Goal: Task Accomplishment & Management: Complete application form

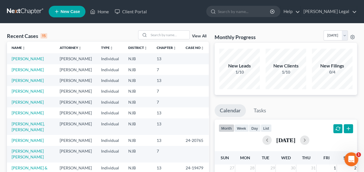
click at [82, 10] on link "New Case" at bounding box center [67, 12] width 37 height 12
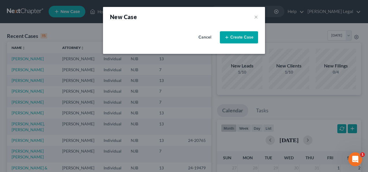
select select "51"
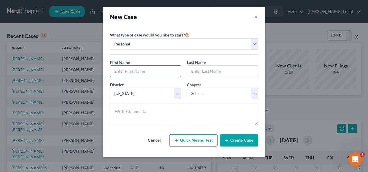
click at [148, 76] on input "text" at bounding box center [145, 71] width 71 height 11
type input "[PERSON_NAME]"
paste input "Ottenworder"
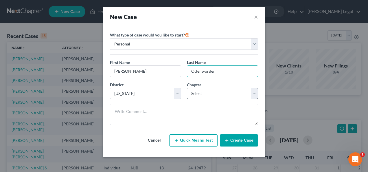
type input "Ottenworder"
click at [222, 95] on select "Select 7 11 12 13" at bounding box center [222, 94] width 71 height 12
click at [210, 92] on select "Select 7 11 12 13" at bounding box center [222, 94] width 71 height 12
click at [207, 95] on select "Select 7 11 12 13" at bounding box center [222, 94] width 71 height 12
select select "0"
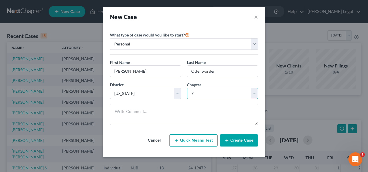
click at [187, 88] on select "Select 7 11 12 13" at bounding box center [222, 94] width 71 height 12
click at [226, 139] on icon "button" at bounding box center [227, 140] width 5 height 5
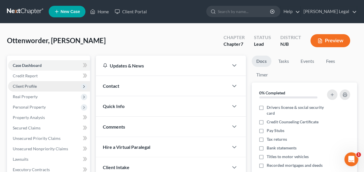
click at [46, 88] on span "Client Profile" at bounding box center [49, 86] width 82 height 10
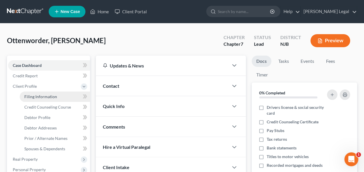
click at [48, 95] on span "Filing Information" at bounding box center [40, 96] width 33 height 5
select select "1"
select select "0"
select select "51"
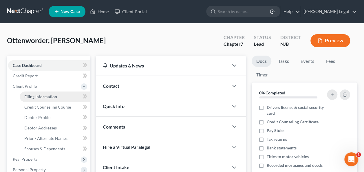
select select "33"
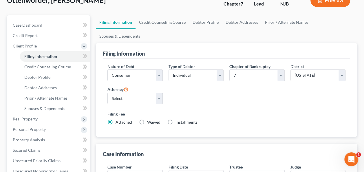
scroll to position [58, 0]
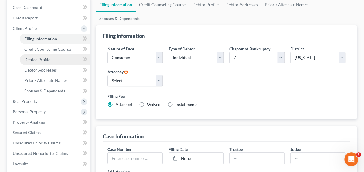
click at [56, 59] on link "Debtor Profile" at bounding box center [55, 59] width 70 height 10
select select "0"
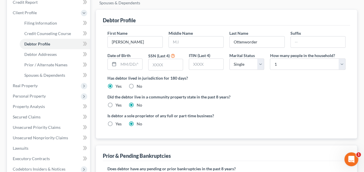
scroll to position [87, 0]
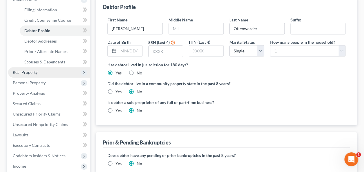
click at [43, 72] on span "Real Property" at bounding box center [49, 72] width 82 height 10
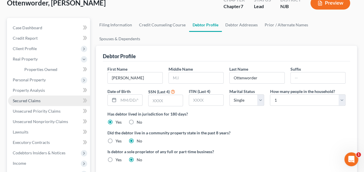
scroll to position [29, 0]
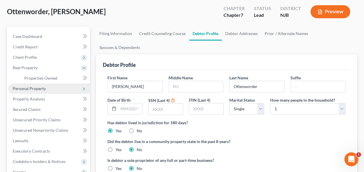
click at [42, 93] on span "Personal Property" at bounding box center [49, 88] width 82 height 10
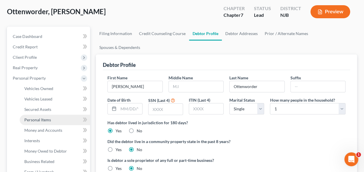
click at [49, 122] on span "Personal Items" at bounding box center [37, 119] width 27 height 5
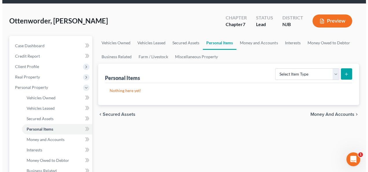
scroll to position [29, 0]
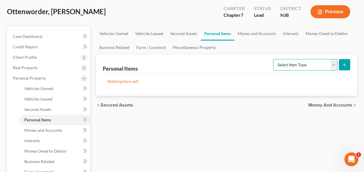
click at [303, 65] on select "Select Item Type Clothing Collectibles Of Value Electronics Firearms Household …" at bounding box center [305, 65] width 64 height 12
select select "clothing"
click at [274, 59] on select "Select Item Type Clothing Collectibles Of Value Electronics Firearms Household …" at bounding box center [305, 65] width 64 height 12
click at [338, 64] on form "Select Item Type Clothing Collectibles Of Value Electronics Firearms Household …" at bounding box center [311, 65] width 77 height 12
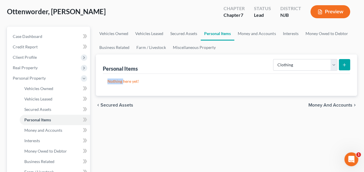
click at [347, 66] on button "submit" at bounding box center [343, 64] width 11 height 11
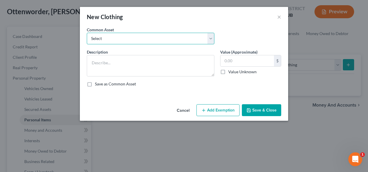
click at [161, 41] on select "Select Used Clothing" at bounding box center [151, 39] width 128 height 12
select select "0"
click at [87, 33] on select "Select Used Clothing" at bounding box center [151, 39] width 128 height 12
type textarea "Used Clothing"
type input "1,000.00"
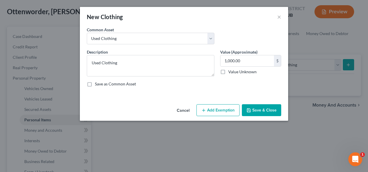
click at [215, 103] on div "Cancel Add Exemption Save & Close" at bounding box center [184, 111] width 208 height 19
click at [214, 105] on button "Add Exemption" at bounding box center [217, 110] width 43 height 12
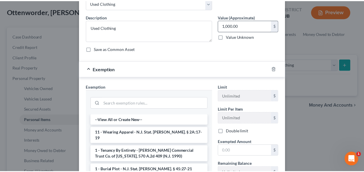
scroll to position [0, 0]
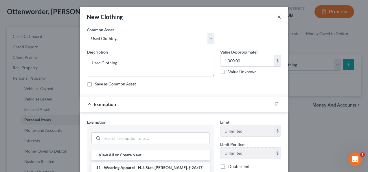
click at [278, 15] on button "×" at bounding box center [279, 16] width 4 height 7
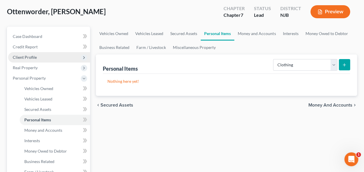
click at [57, 57] on span "Client Profile" at bounding box center [49, 57] width 82 height 10
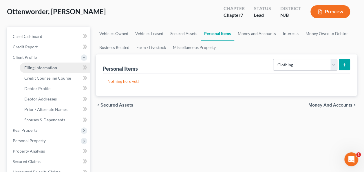
click at [51, 66] on span "Filing Information" at bounding box center [40, 67] width 33 height 5
select select "1"
select select "0"
select select "51"
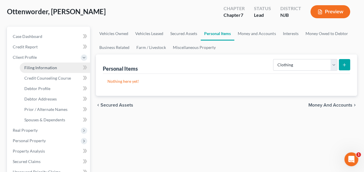
select select "0"
select select "33"
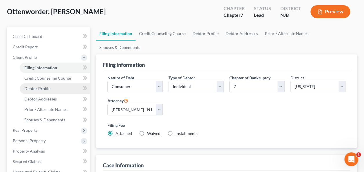
click at [60, 84] on link "Debtor Profile" at bounding box center [55, 88] width 70 height 10
select select "0"
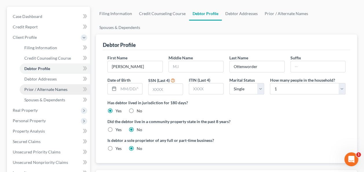
scroll to position [58, 0]
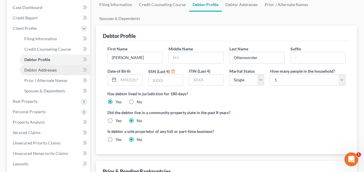
click at [57, 72] on link "Debtor Addresses" at bounding box center [55, 70] width 70 height 10
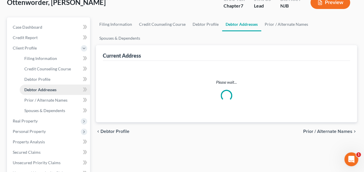
select select "0"
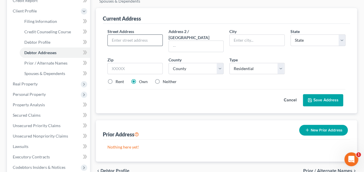
scroll to position [87, 0]
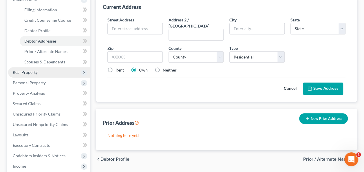
click at [43, 75] on span "Real Property" at bounding box center [49, 72] width 82 height 10
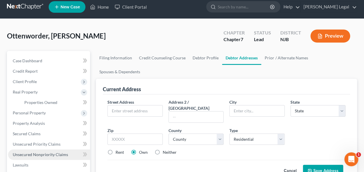
scroll to position [0, 0]
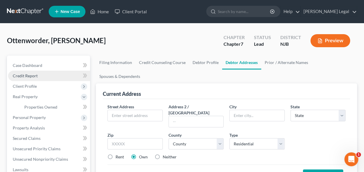
click at [46, 79] on link "Credit Report" at bounding box center [49, 76] width 82 height 10
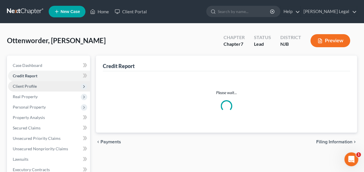
click at [45, 84] on span "Client Profile" at bounding box center [49, 86] width 82 height 10
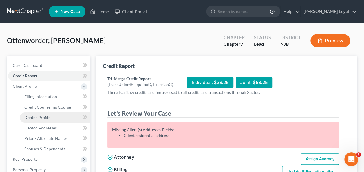
click at [55, 118] on link "Debtor Profile" at bounding box center [55, 117] width 70 height 10
select select "0"
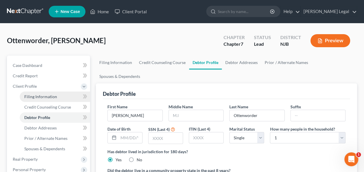
click at [56, 93] on link "Filing Information" at bounding box center [55, 96] width 70 height 10
select select "1"
select select "0"
select select "51"
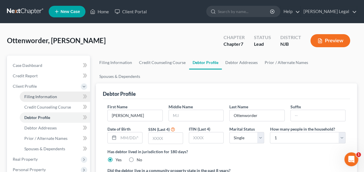
select select "0"
select select "33"
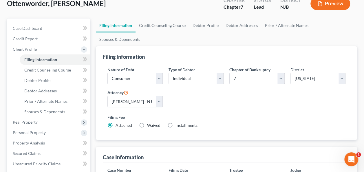
scroll to position [29, 0]
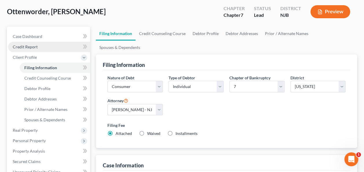
click at [60, 45] on link "Credit Report" at bounding box center [49, 47] width 82 height 10
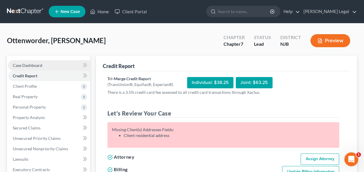
click at [56, 63] on link "Case Dashboard" at bounding box center [49, 65] width 82 height 10
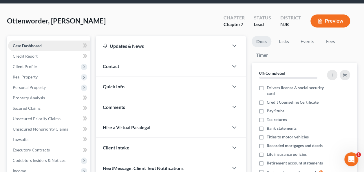
scroll to position [29, 0]
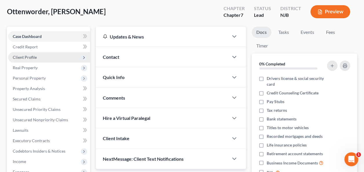
click at [46, 60] on span "Client Profile" at bounding box center [49, 57] width 82 height 10
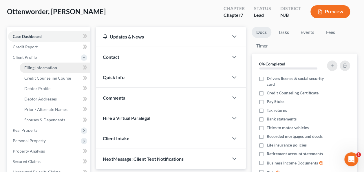
click at [44, 68] on span "Filing Information" at bounding box center [40, 67] width 33 height 5
select select "1"
select select "0"
select select "51"
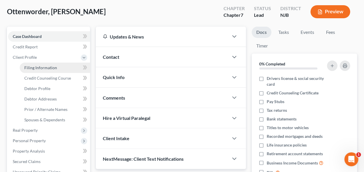
select select "0"
select select "33"
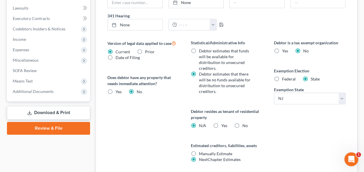
scroll to position [231, 0]
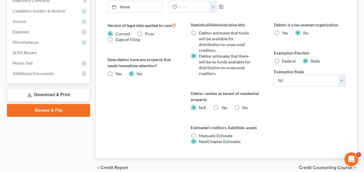
click at [289, 58] on span "Federal" at bounding box center [289, 60] width 14 height 5
click at [288, 58] on input "Federal" at bounding box center [286, 60] width 4 height 4
radio input "true"
radio input "false"
click at [314, 165] on span "Credit Counseling Course" at bounding box center [326, 167] width 54 height 5
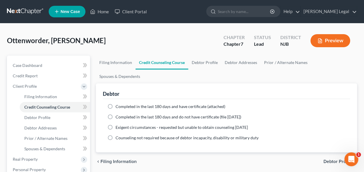
click at [327, 159] on span "Debtor Profile" at bounding box center [337, 161] width 29 height 5
select select "0"
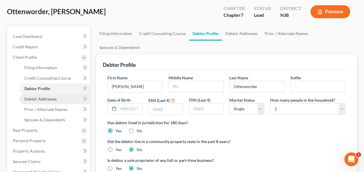
click at [64, 102] on link "Debtor Addresses" at bounding box center [55, 99] width 70 height 10
select select "0"
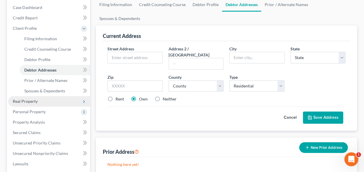
click at [48, 105] on span "Real Property" at bounding box center [49, 101] width 82 height 10
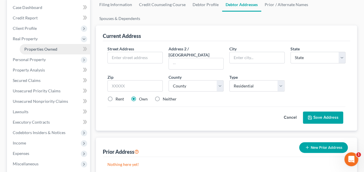
click at [46, 51] on span "Properties Owned" at bounding box center [40, 49] width 33 height 5
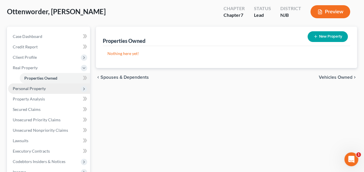
click at [69, 87] on span "Personal Property" at bounding box center [49, 88] width 82 height 10
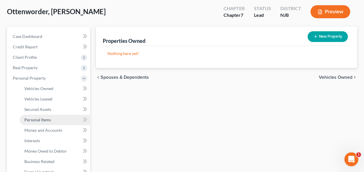
click at [58, 118] on link "Personal Items" at bounding box center [55, 120] width 70 height 10
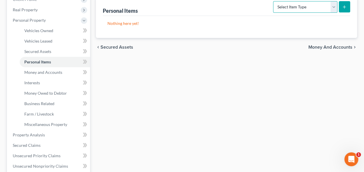
click at [294, 9] on select "Select Item Type Clothing Collectibles Of Value Electronics Firearms Household …" at bounding box center [305, 7] width 64 height 12
select select "clothing"
click at [274, 1] on select "Select Item Type Clothing Collectibles Of Value Electronics Firearms Household …" at bounding box center [305, 7] width 64 height 12
click at [343, 8] on icon "submit" at bounding box center [344, 7] width 5 height 5
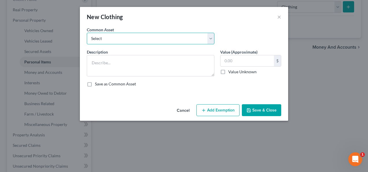
click at [142, 39] on select "Select Used Clothing" at bounding box center [151, 39] width 128 height 12
select select "0"
click at [87, 33] on select "Select Used Clothing" at bounding box center [151, 39] width 128 height 12
type textarea "Used Clothing"
type input "1,000.00"
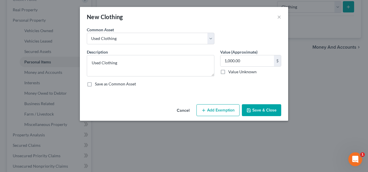
click at [218, 114] on button "Add Exemption" at bounding box center [217, 110] width 43 height 12
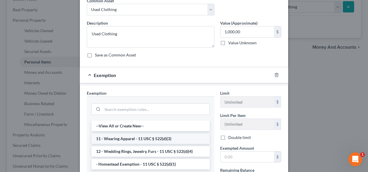
click at [160, 138] on li "11 - Wearing Apparel - 11 USC § 522(d)(3)" at bounding box center [150, 138] width 118 height 10
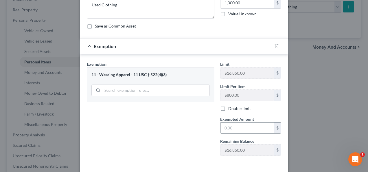
click at [233, 127] on input "text" at bounding box center [247, 127] width 54 height 11
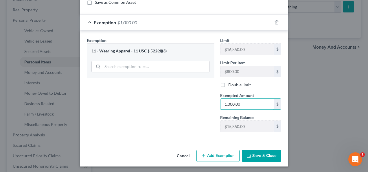
type input "1,000.00"
click at [256, 156] on button "Save & Close" at bounding box center [261, 156] width 39 height 12
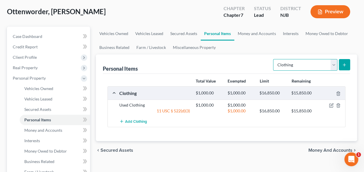
click at [286, 67] on select "Select Item Type Clothing Collectibles Of Value Electronics Firearms Household …" at bounding box center [305, 65] width 64 height 12
select select "electronics"
click at [274, 59] on select "Select Item Type Clothing Collectibles Of Value Electronics Firearms Household …" at bounding box center [305, 65] width 64 height 12
click at [338, 63] on button "submit" at bounding box center [343, 64] width 11 height 11
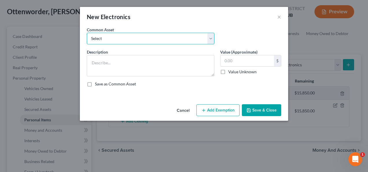
click at [111, 38] on select "Select Television, laptop computer, cellphone" at bounding box center [151, 39] width 128 height 12
select select "0"
click at [87, 33] on select "Select Television, laptop computer, cellphone" at bounding box center [151, 39] width 128 height 12
type textarea "Television, laptop computer, cellphone"
type input "1,200.00"
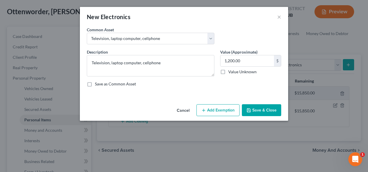
click at [201, 115] on button "Add Exemption" at bounding box center [217, 110] width 43 height 12
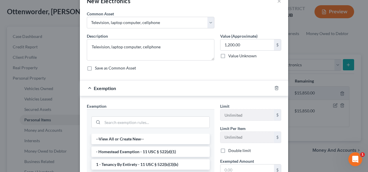
scroll to position [29, 0]
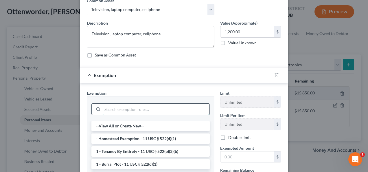
click at [118, 108] on input "search" at bounding box center [155, 109] width 107 height 11
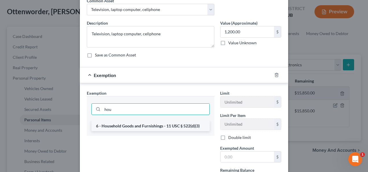
type input "hou"
click at [135, 123] on li "6 - Household Goods and Furnishings - 11 USC § 522(d)(3)" at bounding box center [150, 126] width 118 height 10
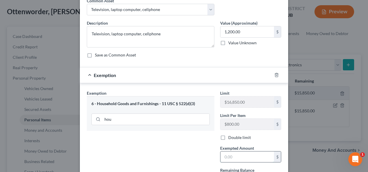
click at [233, 154] on input "text" at bounding box center [247, 156] width 54 height 11
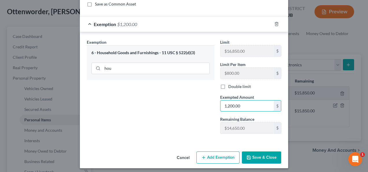
scroll to position [82, 0]
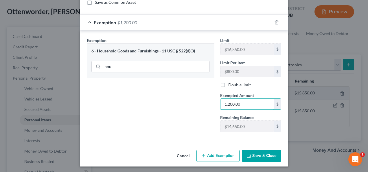
type input "1,200.00"
click at [242, 152] on button "Save & Close" at bounding box center [261, 156] width 39 height 12
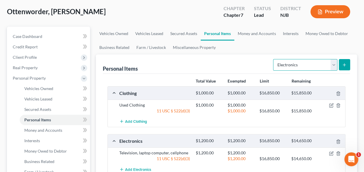
click at [293, 65] on select "Select Item Type Clothing Collectibles Of Value Electronics Firearms Household …" at bounding box center [305, 65] width 64 height 12
select select "household_goods"
click at [274, 59] on select "Select Item Type Clothing Collectibles Of Value Electronics Firearms Household …" at bounding box center [305, 65] width 64 height 12
click at [344, 65] on line "submit" at bounding box center [344, 64] width 0 height 3
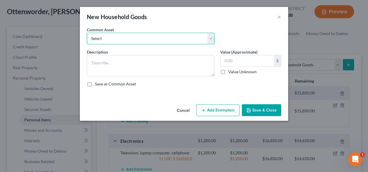
click at [139, 38] on select "Select Living room set, dining room set, bedroom set, various household goods" at bounding box center [151, 39] width 128 height 12
select select "0"
click at [87, 33] on select "Select Living room set, dining room set, bedroom set, various household goods" at bounding box center [151, 39] width 128 height 12
type textarea "Living room set, dining room set, bedroom set, various household goods"
type input "2,500.00"
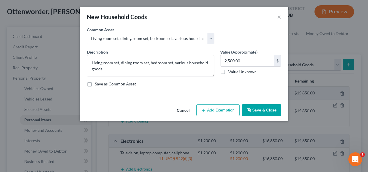
click at [211, 112] on button "Add Exemption" at bounding box center [217, 110] width 43 height 12
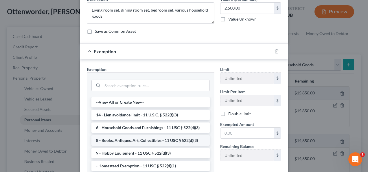
scroll to position [58, 0]
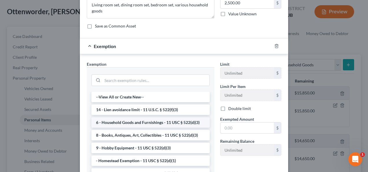
click at [133, 119] on li "6 - Household Goods and Furnishings - 11 USC § 522(d)(3)" at bounding box center [150, 122] width 118 height 10
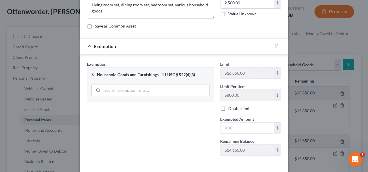
click at [235, 127] on input "text" at bounding box center [247, 127] width 54 height 11
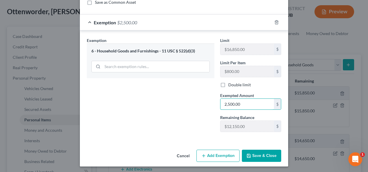
type input "2,500.00"
click at [263, 155] on button "Save & Close" at bounding box center [261, 156] width 39 height 12
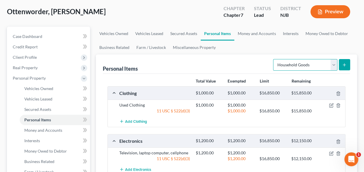
click at [291, 68] on select "Select Item Type Clothing Collectibles Of Value Electronics Firearms Household …" at bounding box center [305, 65] width 64 height 12
select select "jewelry"
click at [274, 59] on select "Select Item Type Clothing Collectibles Of Value Electronics Firearms Household …" at bounding box center [305, 65] width 64 height 12
click at [342, 62] on button "submit" at bounding box center [343, 64] width 11 height 11
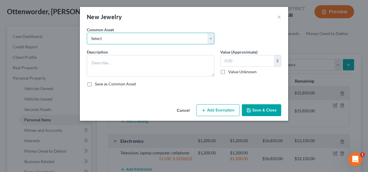
click at [136, 40] on select "Select Watch, Jewelry" at bounding box center [151, 39] width 128 height 12
select select "0"
click at [87, 33] on select "Select Watch, Jewelry" at bounding box center [151, 39] width 128 height 12
type textarea "Watch, Jewelry"
type input "1,000.00"
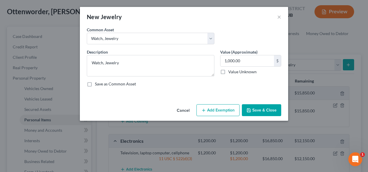
click at [209, 107] on button "Add Exemption" at bounding box center [217, 110] width 43 height 12
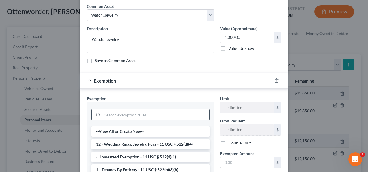
scroll to position [29, 0]
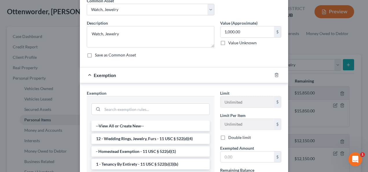
click at [165, 136] on li "12 - Wedding Rings, Jewelry, Furs - 11 USC § 522(d)(4)" at bounding box center [150, 138] width 118 height 10
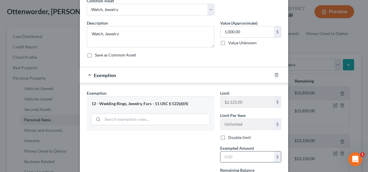
click at [231, 154] on input "text" at bounding box center [247, 156] width 54 height 11
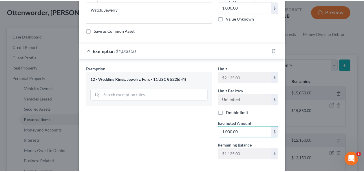
scroll to position [82, 0]
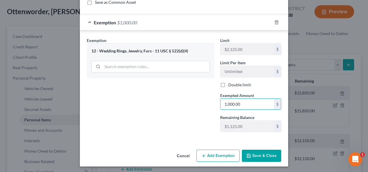
type input "1,000.00"
click at [248, 150] on button "Save & Close" at bounding box center [261, 156] width 39 height 12
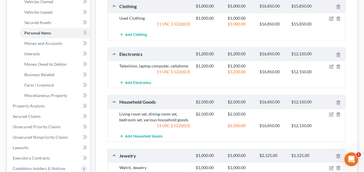
scroll to position [174, 0]
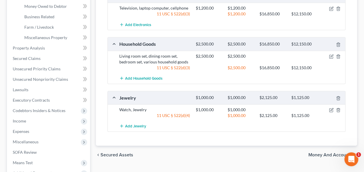
click at [320, 156] on div "chevron_left Secured Assets Money and Accounts chevron_right" at bounding box center [226, 155] width 261 height 19
drag, startPoint x: 320, startPoint y: 153, endPoint x: 317, endPoint y: 155, distance: 3.1
click at [319, 154] on span "Money and Accounts" at bounding box center [330, 154] width 44 height 5
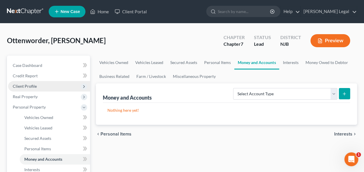
click at [32, 81] on span "Client Profile" at bounding box center [49, 86] width 82 height 10
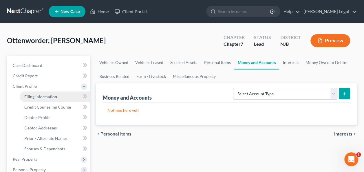
click at [30, 95] on span "Filing Information" at bounding box center [40, 96] width 33 height 5
select select "1"
select select "0"
select select "51"
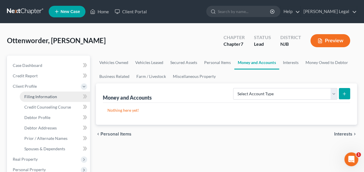
select select "0"
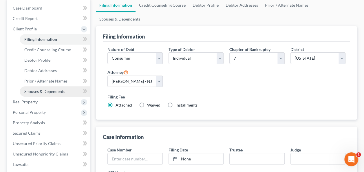
scroll to position [58, 0]
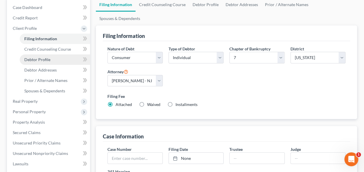
click at [58, 62] on link "Debtor Profile" at bounding box center [55, 59] width 70 height 10
select select "0"
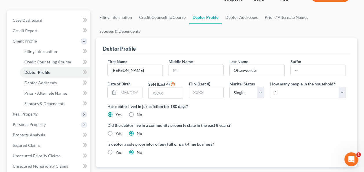
scroll to position [58, 0]
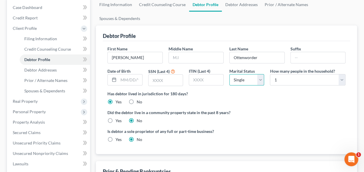
click at [243, 74] on select "Select Single Married Separated Divorced Widowed" at bounding box center [246, 80] width 35 height 12
select select "2"
click at [229, 74] on select "Select Single Married Separated Divorced Widowed" at bounding box center [246, 80] width 35 height 12
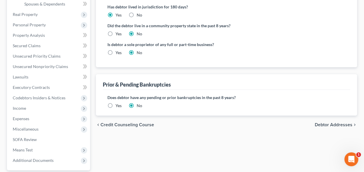
click at [323, 122] on span "Debtor Addresses" at bounding box center [333, 124] width 38 height 5
select select "0"
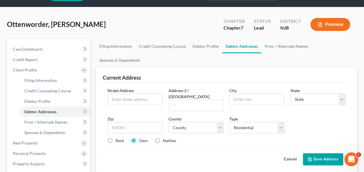
scroll to position [29, 0]
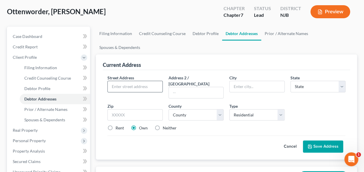
paste input "[STREET_ADDRESS][PERSON_NAME]"
drag, startPoint x: 159, startPoint y: 73, endPoint x: 146, endPoint y: 74, distance: 12.2
click at [146, 81] on input "[STREET_ADDRESS][PERSON_NAME]" at bounding box center [135, 86] width 54 height 11
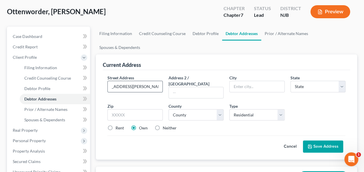
drag, startPoint x: 159, startPoint y: 72, endPoint x: 142, endPoint y: 73, distance: 16.8
click at [142, 81] on input "[STREET_ADDRESS][PERSON_NAME]" at bounding box center [135, 86] width 54 height 11
type input "[STREET_ADDRESS][PERSON_NAME]"
paste input "Bayonne"
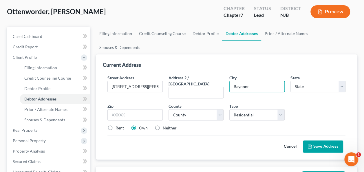
type input "Bayonne"
click at [237, 135] on div "Cancel Save Address" at bounding box center [226, 143] width 238 height 17
drag, startPoint x: 149, startPoint y: 71, endPoint x: 161, endPoint y: 72, distance: 11.9
click at [161, 81] on input "[STREET_ADDRESS][PERSON_NAME]" at bounding box center [135, 86] width 54 height 11
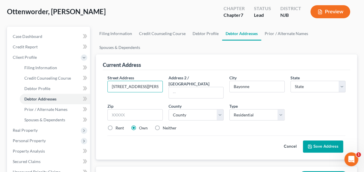
click at [115, 125] on label "Rent" at bounding box center [119, 128] width 8 height 6
click at [118, 125] on input "Rent" at bounding box center [120, 127] width 4 height 4
radio input "true"
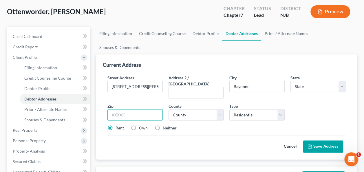
paste input "07002"
type input "07002"
select select "33"
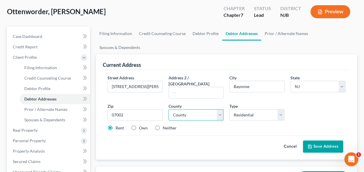
click at [210, 109] on select "County [GEOGRAPHIC_DATA] [GEOGRAPHIC_DATA] [GEOGRAPHIC_DATA] [GEOGRAPHIC_DATA] …" at bounding box center [195, 115] width 55 height 12
select select "8"
click at [168, 109] on select "County [GEOGRAPHIC_DATA] [GEOGRAPHIC_DATA] [GEOGRAPHIC_DATA] [GEOGRAPHIC_DATA] …" at bounding box center [195, 115] width 55 height 12
click at [315, 140] on button "Save Address" at bounding box center [323, 146] width 40 height 12
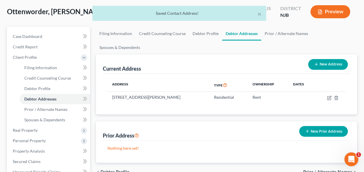
scroll to position [58, 0]
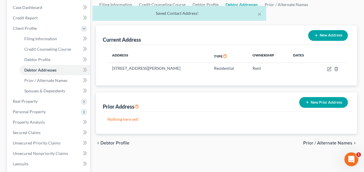
click at [310, 141] on span "Prior / Alternate Names" at bounding box center [327, 143] width 49 height 5
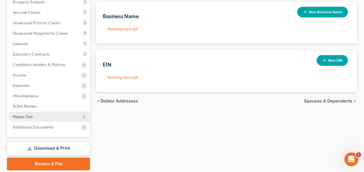
scroll to position [197, 0]
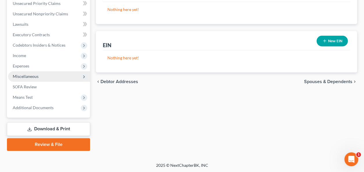
click at [52, 73] on span "Miscellaneous" at bounding box center [49, 76] width 82 height 10
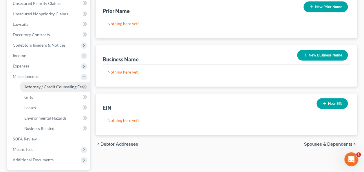
click at [53, 86] on span "Attorney / Credit Counseling Fees" at bounding box center [54, 86] width 61 height 5
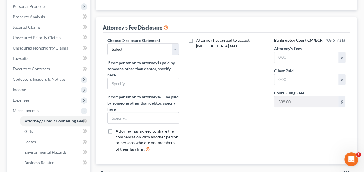
scroll to position [102, 0]
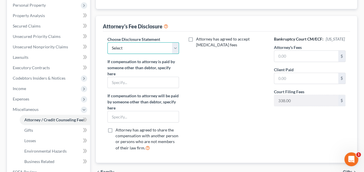
drag, startPoint x: 148, startPoint y: 48, endPoint x: 150, endPoint y: 53, distance: 5.6
click at [148, 48] on select "Select Fee Disclosure" at bounding box center [142, 48] width 71 height 12
select select "0"
click at [107, 42] on select "Select Fee Disclosure" at bounding box center [142, 48] width 71 height 12
click at [281, 55] on input "text" at bounding box center [306, 56] width 64 height 11
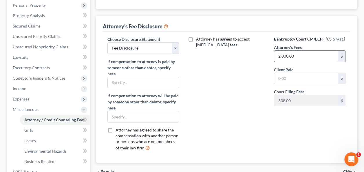
type input "2,000.00"
type input "0"
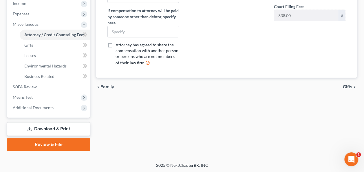
type input "1,000.00"
click at [347, 87] on span "Gifts" at bounding box center [348, 86] width 10 height 5
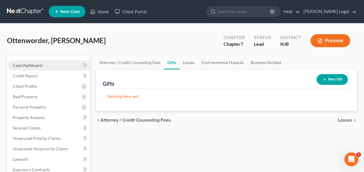
click at [16, 60] on link "Case Dashboard" at bounding box center [49, 65] width 82 height 10
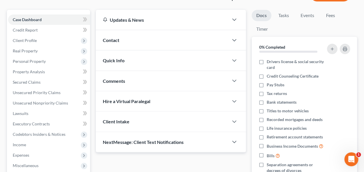
scroll to position [58, 0]
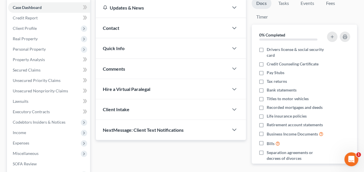
click at [132, 50] on div "Quick Info" at bounding box center [162, 48] width 133 height 20
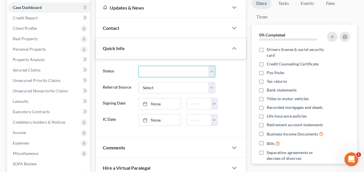
drag, startPoint x: 157, startPoint y: 68, endPoint x: 159, endPoint y: 76, distance: 8.3
click at [157, 68] on select "Discharged Dismissed Filed In Progress Lead Ready to File To Review" at bounding box center [176, 72] width 77 height 12
select select "3"
click at [138, 66] on select "Discharged Dismissed Filed In Progress Lead Ready to File To Review" at bounding box center [176, 72] width 77 height 12
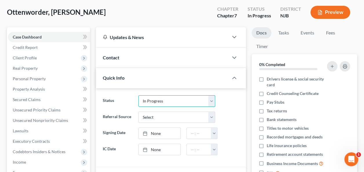
scroll to position [0, 0]
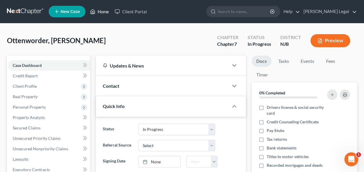
click at [105, 12] on link "Home" at bounding box center [99, 11] width 25 height 10
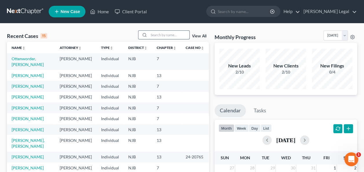
click at [170, 36] on input "search" at bounding box center [169, 35] width 41 height 8
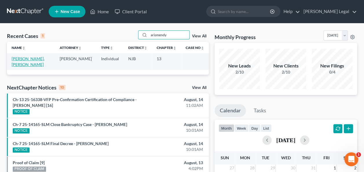
type input "arismendy"
click at [12, 60] on link "[PERSON_NAME], [PERSON_NAME]" at bounding box center [28, 61] width 33 height 11
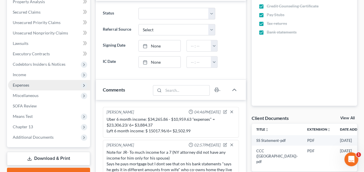
scroll to position [256, 0]
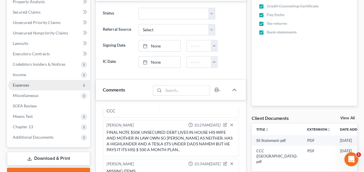
click at [38, 85] on span "Expenses" at bounding box center [49, 85] width 82 height 10
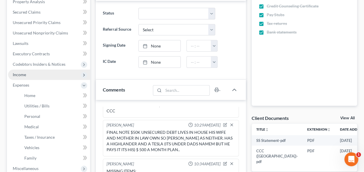
click at [28, 74] on span "Income" at bounding box center [49, 74] width 82 height 10
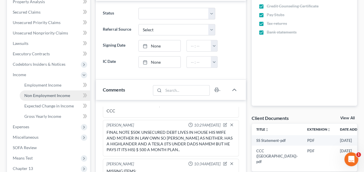
click at [44, 97] on span "Non Employment Income" at bounding box center [47, 95] width 46 height 5
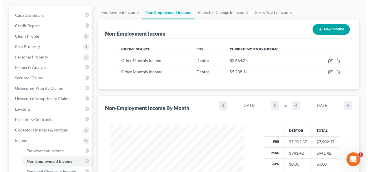
scroll to position [29, 0]
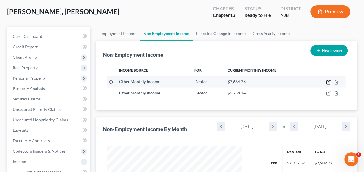
click at [328, 82] on icon "button" at bounding box center [328, 81] width 3 height 3
select select "13"
select select "0"
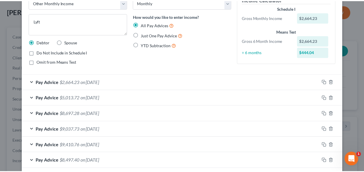
scroll to position [0, 0]
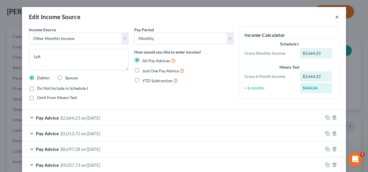
click at [335, 18] on button "×" at bounding box center [337, 16] width 4 height 7
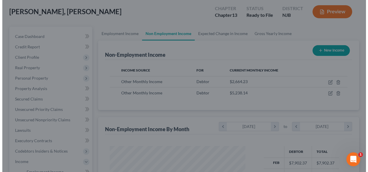
scroll to position [289202, 289160]
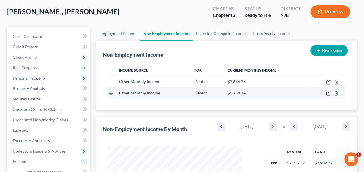
click at [330, 94] on icon "button" at bounding box center [328, 93] width 5 height 5
select select "13"
select select "0"
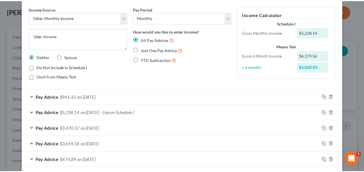
scroll to position [0, 0]
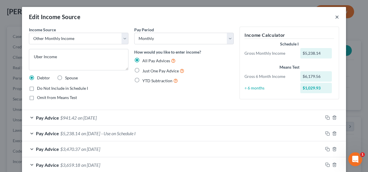
click at [335, 18] on button "×" at bounding box center [337, 16] width 4 height 7
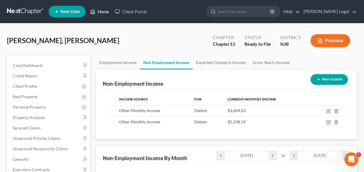
click at [98, 12] on link "Home" at bounding box center [99, 11] width 25 height 10
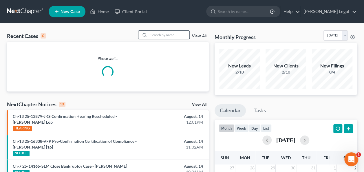
click at [160, 35] on input "search" at bounding box center [169, 35] width 41 height 8
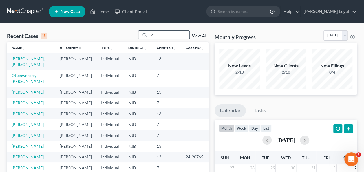
type input "j"
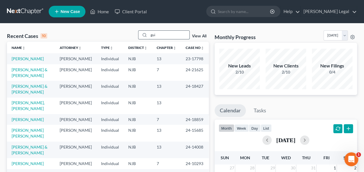
drag, startPoint x: 151, startPoint y: 36, endPoint x: 143, endPoint y: 37, distance: 7.8
click at [143, 37] on div "gui" at bounding box center [163, 34] width 51 height 9
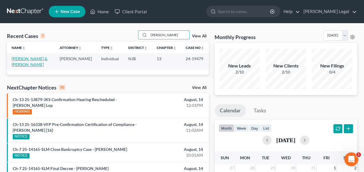
type input "[PERSON_NAME]"
click at [47, 58] on link "[PERSON_NAME] & [PERSON_NAME]" at bounding box center [30, 61] width 36 height 11
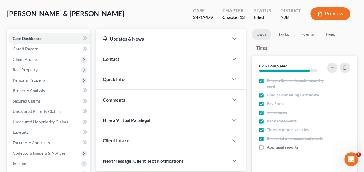
scroll to position [58, 0]
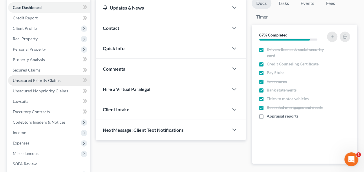
click at [68, 82] on link "Unsecured Priority Claims" at bounding box center [49, 80] width 82 height 10
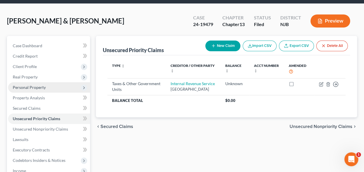
scroll to position [29, 0]
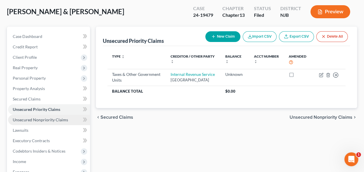
click at [73, 116] on link "Unsecured Nonpriority Claims" at bounding box center [49, 120] width 82 height 10
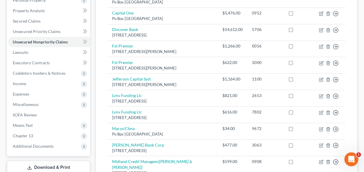
scroll to position [116, 0]
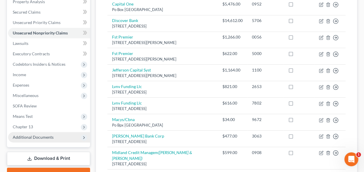
click at [66, 137] on span "Additional Documents" at bounding box center [49, 137] width 82 height 10
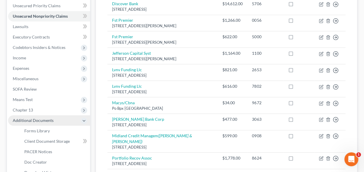
scroll to position [145, 0]
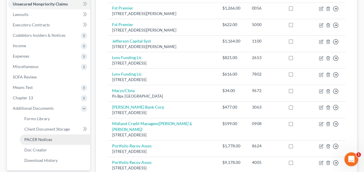
click at [62, 139] on link "PACER Notices" at bounding box center [55, 139] width 70 height 10
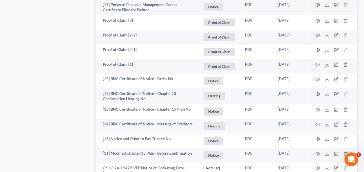
scroll to position [897, 0]
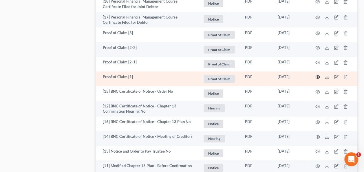
click at [316, 76] on icon "button" at bounding box center [317, 77] width 4 height 3
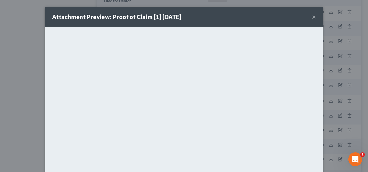
click at [312, 19] on button "×" at bounding box center [314, 16] width 4 height 7
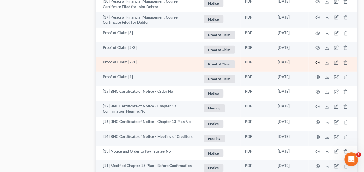
click at [316, 62] on icon "button" at bounding box center [317, 62] width 5 height 5
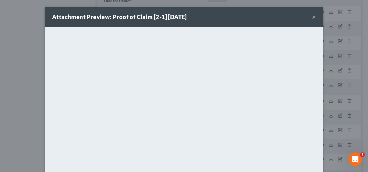
click at [313, 18] on button "×" at bounding box center [314, 16] width 4 height 7
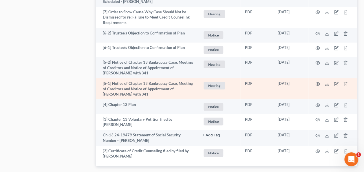
scroll to position [1128, 0]
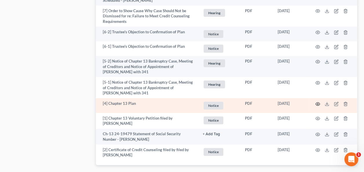
click at [318, 103] on icon "button" at bounding box center [317, 104] width 5 height 5
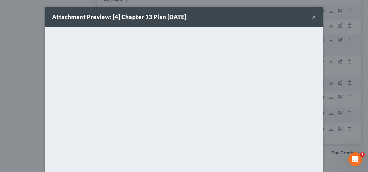
click at [312, 19] on button "×" at bounding box center [314, 16] width 4 height 7
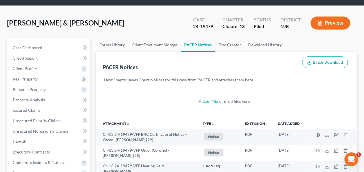
scroll to position [0, 0]
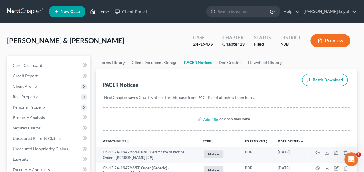
click at [97, 12] on link "Home" at bounding box center [99, 11] width 25 height 10
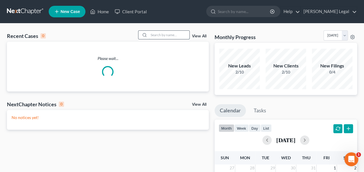
click at [161, 33] on input "search" at bounding box center [169, 35] width 41 height 8
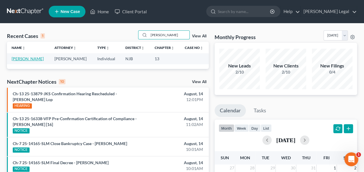
type input "[PERSON_NAME]"
click at [32, 56] on link "[PERSON_NAME]" at bounding box center [28, 58] width 32 height 5
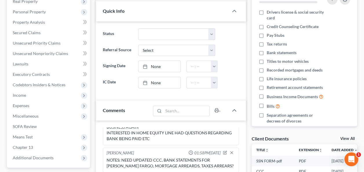
scroll to position [116, 0]
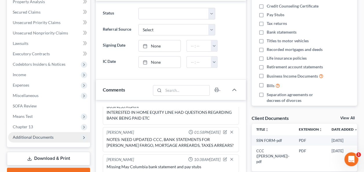
click at [59, 136] on span "Additional Documents" at bounding box center [49, 137] width 82 height 10
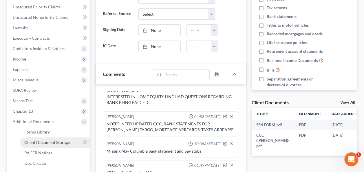
scroll to position [145, 0]
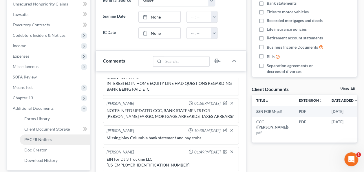
click at [55, 138] on link "PACER Notices" at bounding box center [55, 139] width 70 height 10
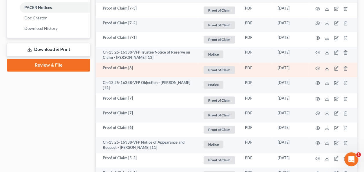
scroll to position [289, 0]
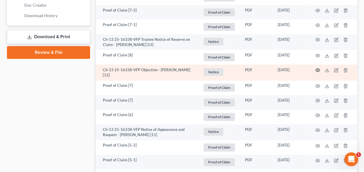
click at [318, 69] on icon "button" at bounding box center [317, 70] width 5 height 5
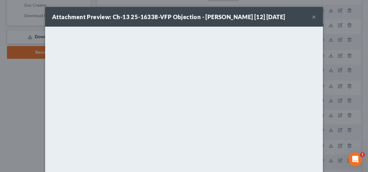
click at [312, 17] on button "×" at bounding box center [314, 16] width 4 height 7
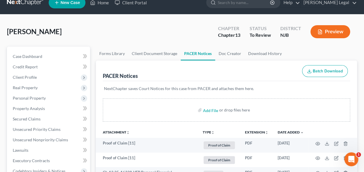
scroll to position [0, 0]
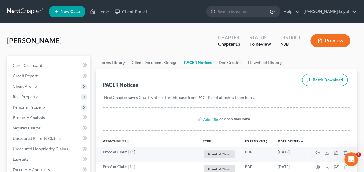
click at [120, 37] on div "[PERSON_NAME] Upgraded Chapter Chapter 13 Status To Review District [GEOGRAPHIC…" at bounding box center [182, 42] width 350 height 25
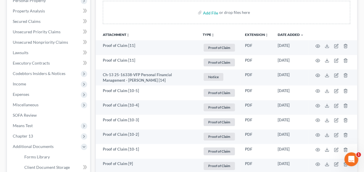
scroll to position [116, 0]
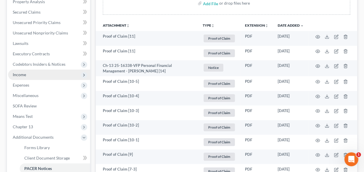
click at [50, 76] on span "Income" at bounding box center [49, 74] width 82 height 10
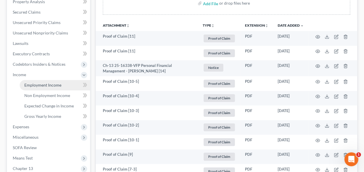
click at [48, 84] on span "Employment Income" at bounding box center [42, 84] width 37 height 5
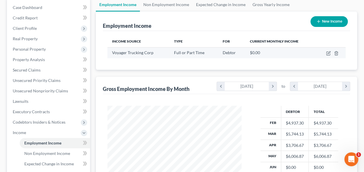
scroll to position [87, 0]
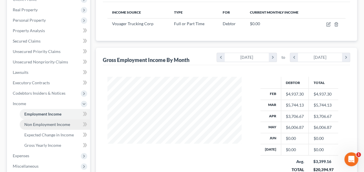
click at [75, 126] on link "Non Employment Income" at bounding box center [55, 124] width 70 height 10
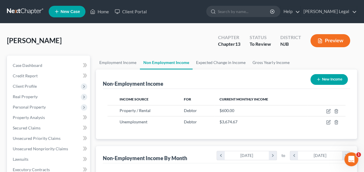
click at [337, 45] on button "Preview" at bounding box center [330, 40] width 40 height 13
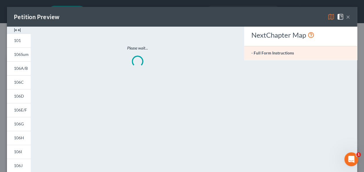
scroll to position [103, 147]
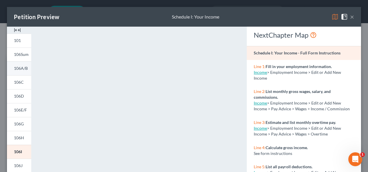
click at [23, 64] on link "106A/B" at bounding box center [19, 68] width 24 height 14
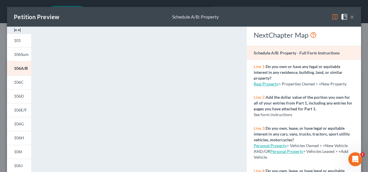
click at [350, 16] on button "×" at bounding box center [352, 16] width 4 height 7
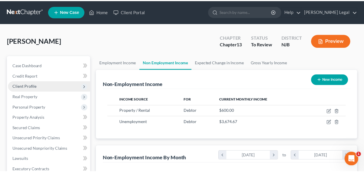
scroll to position [289202, 289160]
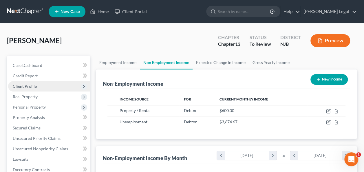
click at [23, 89] on span "Client Profile" at bounding box center [49, 86] width 82 height 10
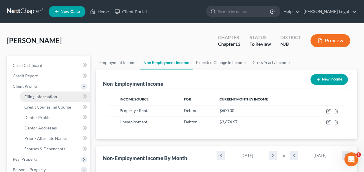
click at [26, 99] on link "Filing Information" at bounding box center [55, 96] width 70 height 10
select select "1"
select select "0"
select select "3"
select select "51"
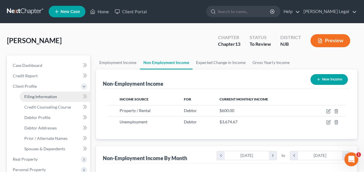
select select "0"
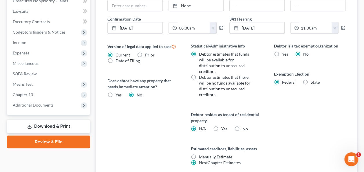
scroll to position [237, 0]
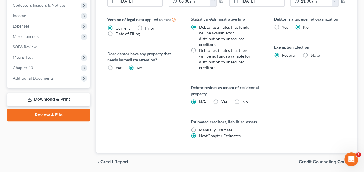
click at [308, 159] on span "Credit Counseling Course" at bounding box center [326, 161] width 54 height 5
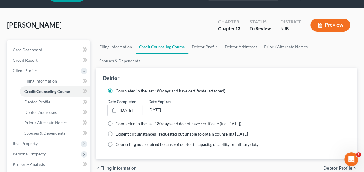
scroll to position [29, 0]
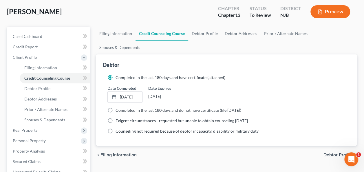
click at [329, 152] on span "Debtor Profile" at bounding box center [337, 154] width 29 height 5
select select "0"
select select "1"
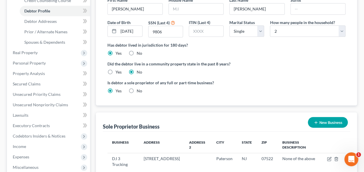
scroll to position [116, 0]
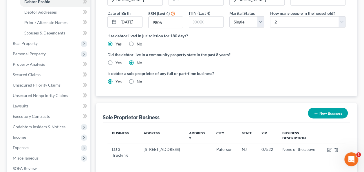
click at [137, 79] on label "No" at bounding box center [139, 82] width 5 height 6
click at [139, 79] on input "No" at bounding box center [141, 81] width 4 height 4
radio input "true"
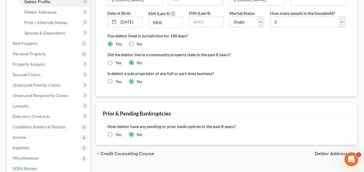
click at [115, 79] on label "Yes" at bounding box center [118, 82] width 6 height 6
click at [118, 79] on input "Yes" at bounding box center [120, 81] width 4 height 4
radio input "true"
radio input "false"
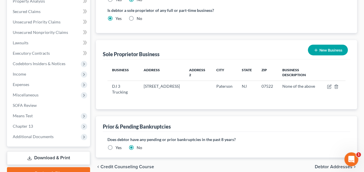
scroll to position [208, 0]
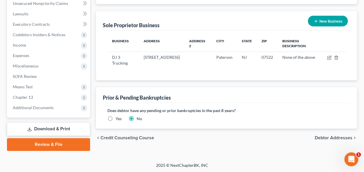
click at [317, 135] on span "Debtor Addresses" at bounding box center [333, 137] width 38 height 5
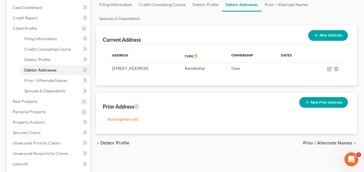
click at [315, 141] on span "Prior / Alternate Names" at bounding box center [327, 143] width 49 height 5
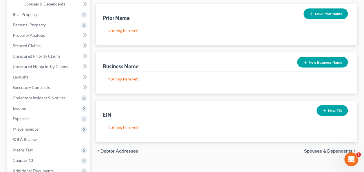
click at [313, 149] on span "Spouses & Dependents" at bounding box center [328, 151] width 48 height 5
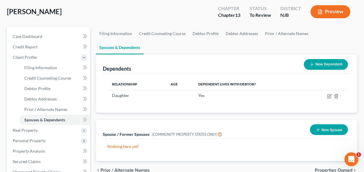
scroll to position [58, 0]
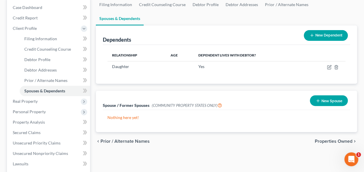
click at [322, 139] on span "Properties Owned" at bounding box center [333, 141] width 38 height 5
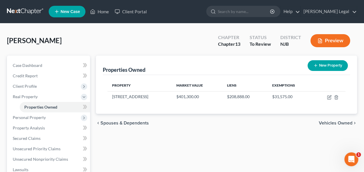
click at [328, 122] on span "Vehicles Owned" at bounding box center [336, 123] width 34 height 5
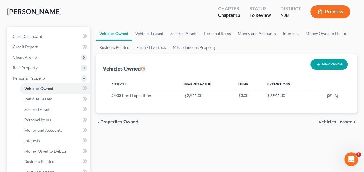
click at [329, 123] on span "Vehicles Leased" at bounding box center [335, 121] width 34 height 5
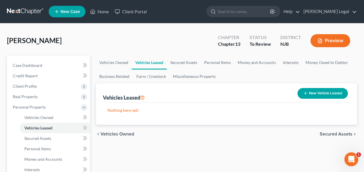
click at [325, 134] on span "Secured Assets" at bounding box center [335, 134] width 33 height 5
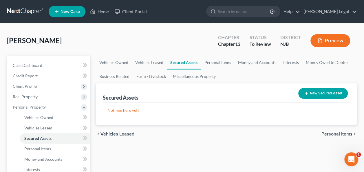
click at [326, 134] on span "Personal Items" at bounding box center [336, 134] width 31 height 5
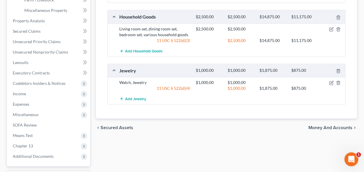
scroll to position [231, 0]
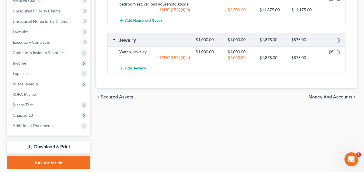
click at [315, 97] on span "Money and Accounts" at bounding box center [330, 97] width 44 height 5
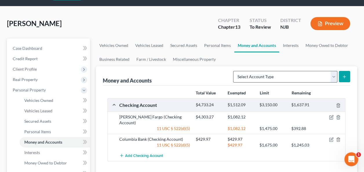
scroll to position [29, 0]
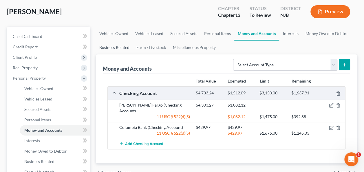
click at [118, 46] on link "Business Related" at bounding box center [114, 48] width 37 height 14
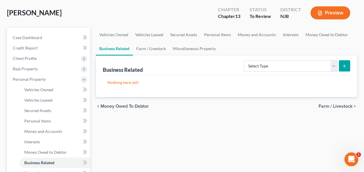
scroll to position [29, 0]
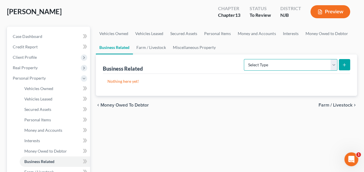
click at [270, 66] on select "Select Type Customer Lists Franchises Inventory Licenses Machinery Office Equip…" at bounding box center [290, 65] width 93 height 12
click at [253, 65] on select "Select Type Customer Lists Franchises Inventory Licenses Machinery Office Equip…" at bounding box center [290, 65] width 93 height 12
click at [273, 67] on select "Select Type Customer Lists Franchises Inventory Licenses Machinery Office Equip…" at bounding box center [290, 65] width 93 height 12
select select "other_business_related_property_not_listed"
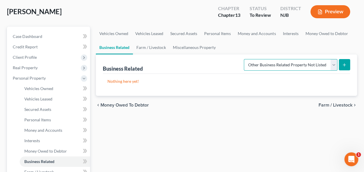
click at [244, 59] on select "Select Type Customer Lists Franchises Inventory Licenses Machinery Office Equip…" at bounding box center [290, 65] width 93 height 12
click at [340, 63] on button "submit" at bounding box center [343, 64] width 11 height 11
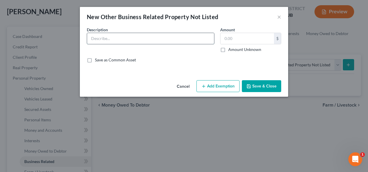
click at [143, 40] on input "text" at bounding box center [150, 38] width 127 height 11
type input "DJ Trucking LLC"
drag, startPoint x: 222, startPoint y: 48, endPoint x: 254, endPoint y: 82, distance: 46.7
click at [228, 48] on label "Amount Unknown" at bounding box center [244, 50] width 33 height 6
click at [231, 48] on input "Amount Unknown" at bounding box center [233, 49] width 4 height 4
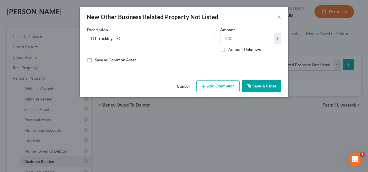
checkbox input "true"
type input "0.00"
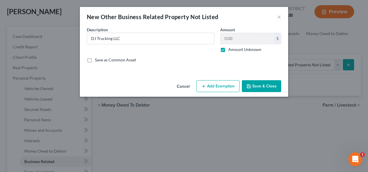
click at [255, 85] on button "Save & Close" at bounding box center [261, 86] width 39 height 12
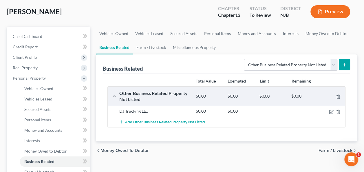
click at [328, 13] on button "Preview" at bounding box center [330, 11] width 40 height 13
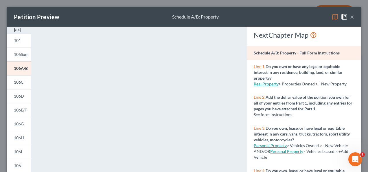
click at [350, 17] on button "×" at bounding box center [352, 16] width 4 height 7
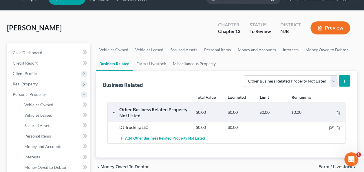
scroll to position [0, 0]
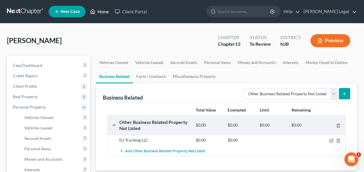
click at [102, 13] on link "Home" at bounding box center [99, 11] width 25 height 10
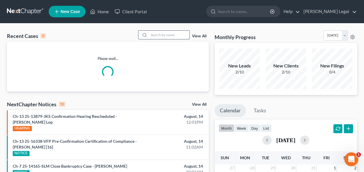
click at [168, 37] on input "search" at bounding box center [169, 35] width 41 height 8
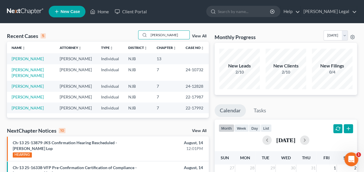
type input "[PERSON_NAME]"
click at [30, 61] on td "[PERSON_NAME]" at bounding box center [31, 58] width 48 height 11
click at [30, 59] on link "[PERSON_NAME]" at bounding box center [28, 58] width 32 height 5
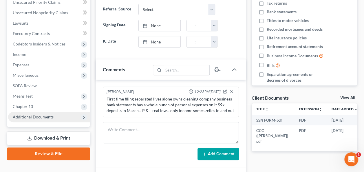
scroll to position [145, 0]
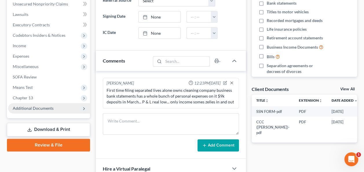
click at [59, 106] on span "Additional Documents" at bounding box center [49, 108] width 82 height 10
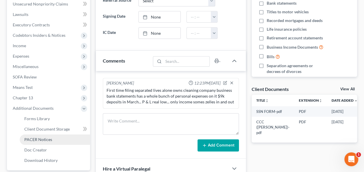
click at [58, 137] on link "PACER Notices" at bounding box center [55, 139] width 70 height 10
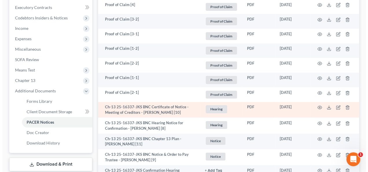
scroll to position [191, 0]
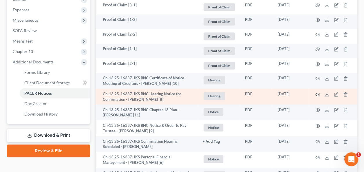
click at [317, 92] on icon "button" at bounding box center [317, 94] width 5 height 5
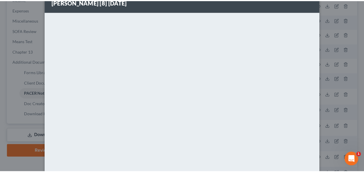
scroll to position [0, 0]
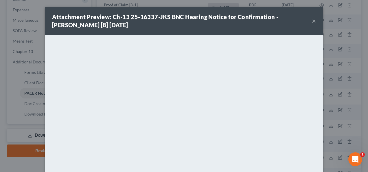
click at [312, 21] on button "×" at bounding box center [314, 20] width 4 height 7
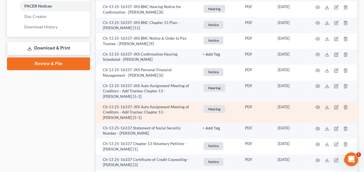
scroll to position [336, 0]
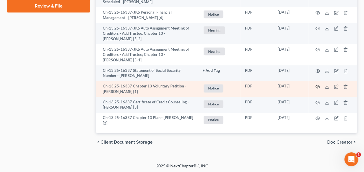
click at [319, 85] on icon "button" at bounding box center [317, 86] width 4 height 3
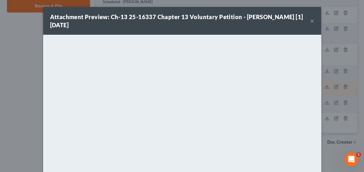
scroll to position [325, 0]
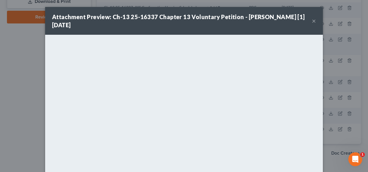
click at [312, 21] on button "×" at bounding box center [314, 20] width 4 height 7
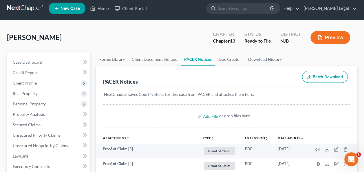
scroll to position [0, 0]
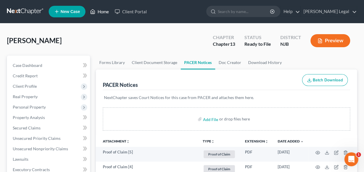
click at [102, 13] on link "Home" at bounding box center [99, 11] width 25 height 10
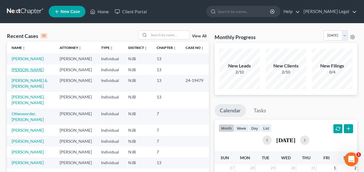
click at [35, 72] on link "[PERSON_NAME]" at bounding box center [28, 69] width 32 height 5
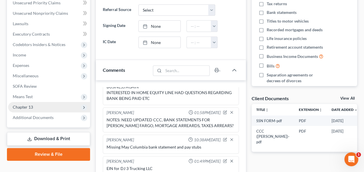
scroll to position [145, 0]
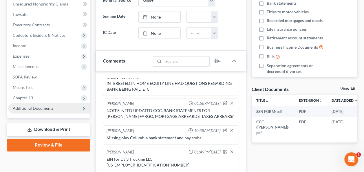
click at [57, 107] on span "Additional Documents" at bounding box center [49, 108] width 82 height 10
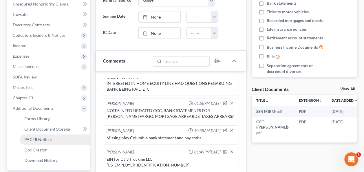
click at [47, 138] on span "PACER Notices" at bounding box center [38, 139] width 28 height 5
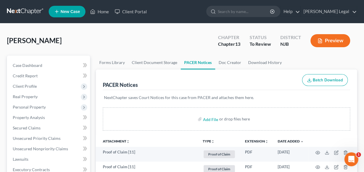
click at [329, 41] on button "Preview" at bounding box center [330, 40] width 40 height 13
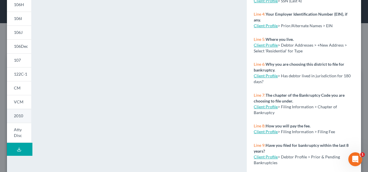
scroll to position [149, 0]
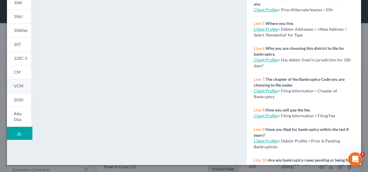
click at [22, 82] on link "VCM" at bounding box center [19, 86] width 24 height 14
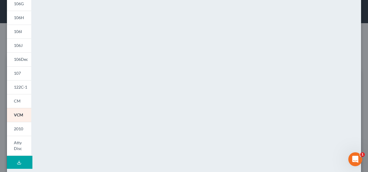
scroll to position [91, 0]
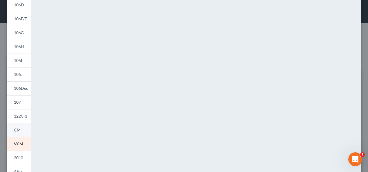
click at [17, 128] on span "CM" at bounding box center [17, 129] width 7 height 5
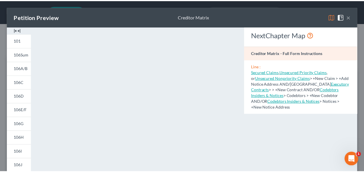
scroll to position [0, 0]
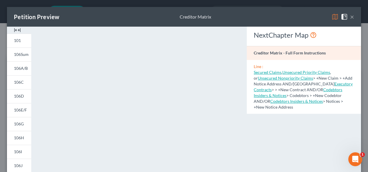
click at [350, 18] on button "×" at bounding box center [352, 16] width 4 height 7
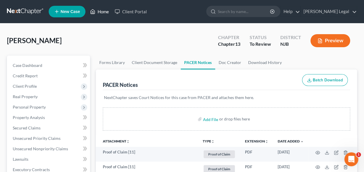
click at [104, 12] on link "Home" at bounding box center [99, 11] width 25 height 10
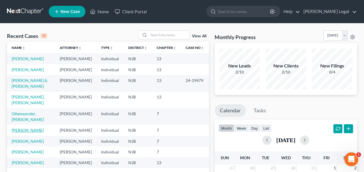
click at [27, 133] on link "[PERSON_NAME]" at bounding box center [28, 130] width 32 height 5
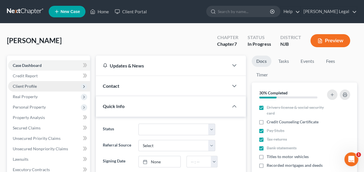
click at [43, 84] on span "Client Profile" at bounding box center [49, 86] width 82 height 10
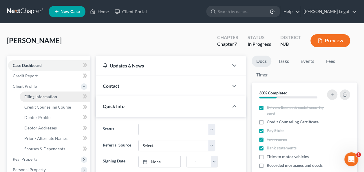
click at [50, 96] on span "Filing Information" at bounding box center [40, 96] width 33 height 5
select select "1"
select select "0"
select select "51"
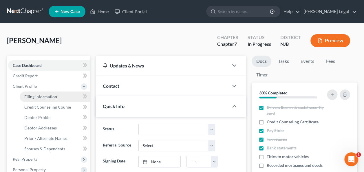
select select "0"
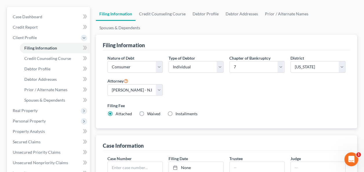
scroll to position [58, 0]
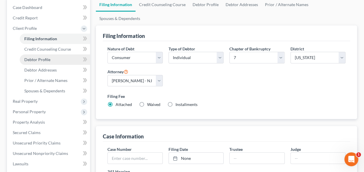
click at [69, 61] on link "Debtor Profile" at bounding box center [55, 59] width 70 height 10
select select "0"
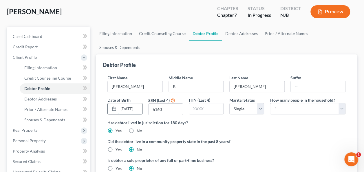
scroll to position [0, 4]
click at [139, 103] on input "[DATE]" at bounding box center [129, 108] width 23 height 11
click at [140, 103] on input "[DATE]" at bounding box center [129, 108] width 23 height 11
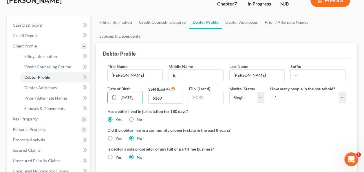
scroll to position [58, 0]
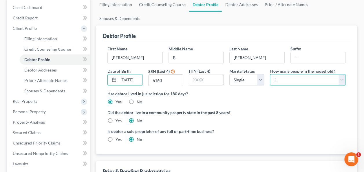
click at [290, 74] on select "Select 1 2 3 4 5 6 7 8 9 10 11 12 13 14 15 16 17 18 19 20" at bounding box center [308, 80] width 76 height 12
select select "3"
click at [270, 74] on select "Select 1 2 3 4 5 6 7 8 9 10 11 12 13 14 15 16 17 18 19 20" at bounding box center [308, 80] width 76 height 12
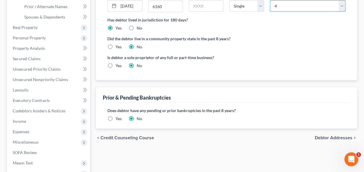
scroll to position [145, 0]
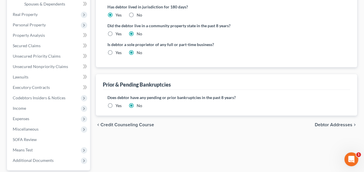
click at [325, 122] on span "Debtor Addresses" at bounding box center [333, 124] width 38 height 5
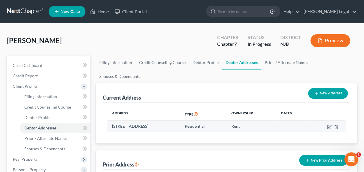
drag, startPoint x: 161, startPoint y: 112, endPoint x: 179, endPoint y: 112, distance: 17.7
click at [179, 121] on td "[STREET_ADDRESS]" at bounding box center [143, 126] width 73 height 11
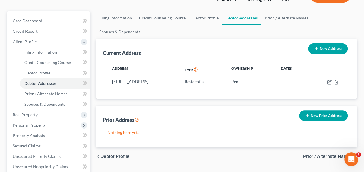
scroll to position [58, 0]
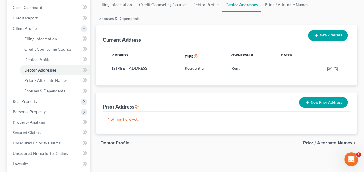
click at [315, 141] on span "Prior / Alternate Names" at bounding box center [327, 143] width 49 height 5
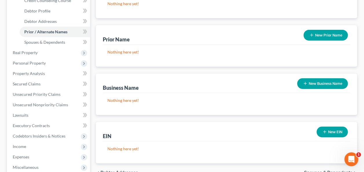
scroll to position [116, 0]
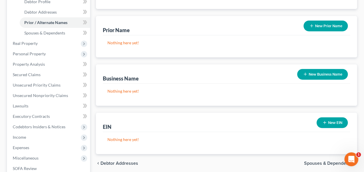
click at [316, 161] on span "Spouses & Dependents" at bounding box center [328, 163] width 48 height 5
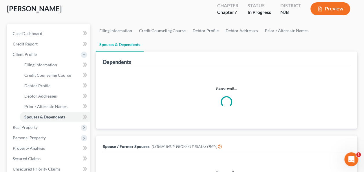
scroll to position [87, 0]
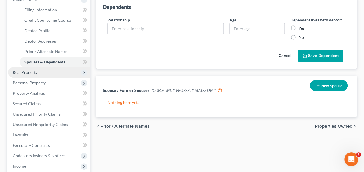
click at [56, 75] on span "Real Property" at bounding box center [49, 72] width 82 height 10
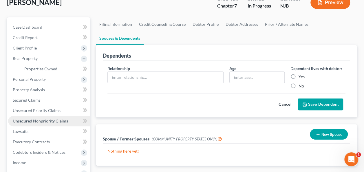
scroll to position [29, 0]
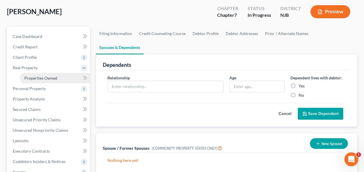
click at [54, 79] on span "Properties Owned" at bounding box center [40, 78] width 33 height 5
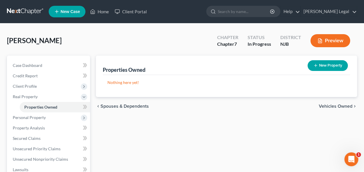
click at [322, 105] on span "Vehicles Owned" at bounding box center [336, 106] width 34 height 5
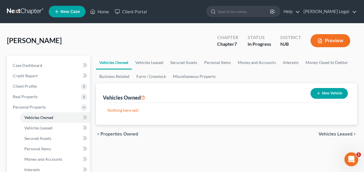
click at [322, 94] on button "New Vehicle" at bounding box center [328, 93] width 37 height 11
select select "0"
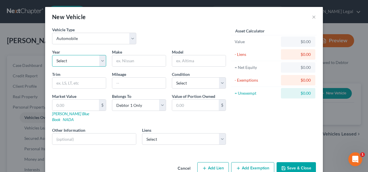
click at [87, 62] on select "Select 2026 2025 2024 2023 2022 2021 2020 2019 2018 2017 2016 2015 2014 2013 20…" at bounding box center [79, 61] width 54 height 12
click at [135, 61] on input "text" at bounding box center [139, 60] width 54 height 11
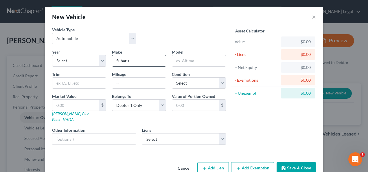
type input "Subaru"
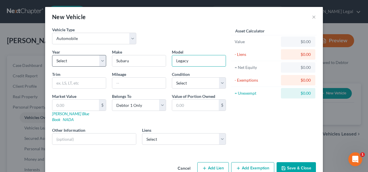
type input "Legacy"
drag, startPoint x: 91, startPoint y: 61, endPoint x: 87, endPoint y: 66, distance: 6.5
click at [91, 61] on select "Select 2026 2025 2024 2023 2022 2021 2020 2019 2018 2017 2016 2015 2014 2013 20…" at bounding box center [79, 61] width 54 height 12
select select "14"
click at [52, 55] on select "Select 2026 2025 2024 2023 2022 2021 2020 2019 2018 2017 2016 2015 2014 2013 20…" at bounding box center [79, 61] width 54 height 12
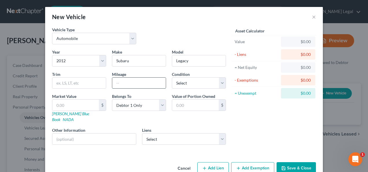
click at [124, 84] on input "text" at bounding box center [139, 83] width 54 height 11
type input "155000"
click at [102, 133] on input "text" at bounding box center [94, 138] width 84 height 11
type input "B"
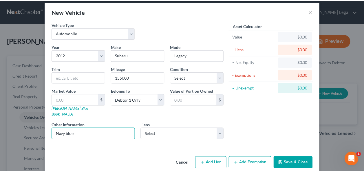
scroll to position [7, 0]
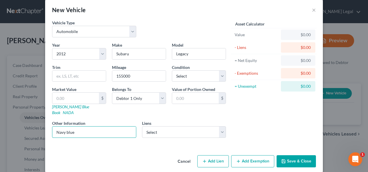
type input "Navy blue"
click at [290, 155] on button "Save & Close" at bounding box center [296, 161] width 39 height 12
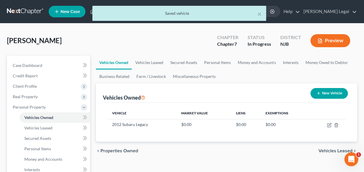
click at [324, 150] on span "Vehicles Leased" at bounding box center [335, 150] width 34 height 5
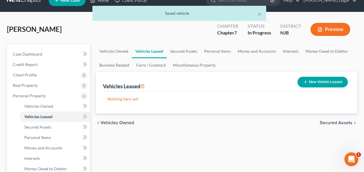
scroll to position [29, 0]
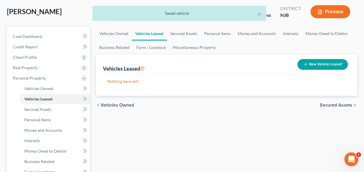
click at [328, 103] on span "Secured Assets" at bounding box center [335, 105] width 33 height 5
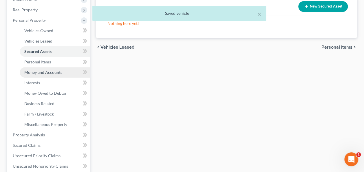
click at [68, 76] on link "Money and Accounts" at bounding box center [55, 72] width 70 height 10
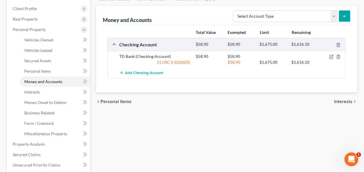
scroll to position [87, 0]
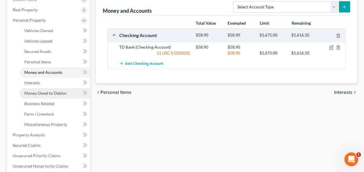
click at [60, 96] on link "Money Owed to Debtor" at bounding box center [55, 93] width 70 height 10
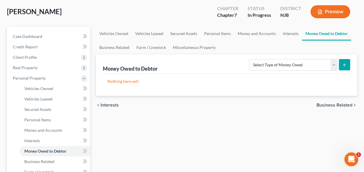
scroll to position [58, 0]
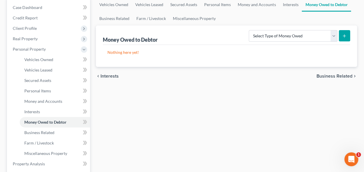
click at [135, 100] on div "Vehicles Owned Vehicles Leased Secured Assets Personal Items Money and Accounts…" at bounding box center [226, 165] width 267 height 334
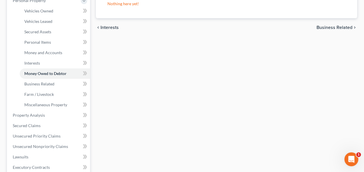
scroll to position [116, 0]
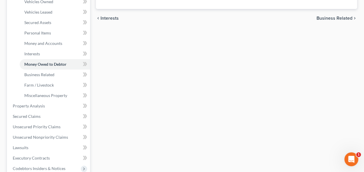
click at [115, 133] on div "Vehicles Owned Vehicles Leased Secured Assets Personal Items Money and Accounts…" at bounding box center [226, 107] width 267 height 334
click at [56, 77] on link "Business Related" at bounding box center [55, 74] width 70 height 10
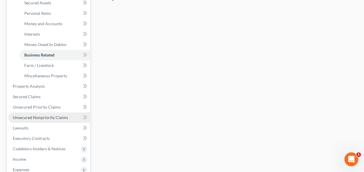
scroll to position [145, 0]
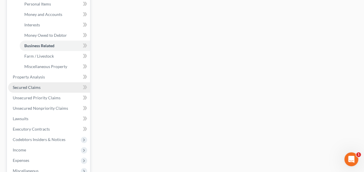
click at [51, 89] on link "Secured Claims" at bounding box center [49, 87] width 82 height 10
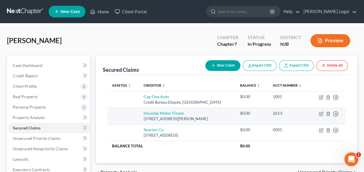
scroll to position [29, 0]
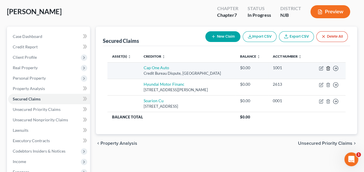
click at [328, 69] on icon "button" at bounding box center [327, 68] width 5 height 5
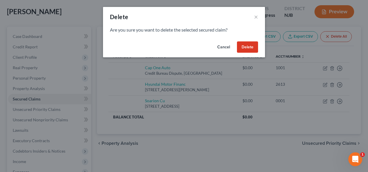
click at [255, 49] on button "Delete" at bounding box center [247, 47] width 21 height 12
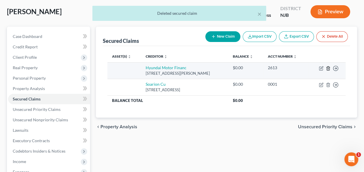
click at [329, 68] on icon "button" at bounding box center [327, 68] width 5 height 5
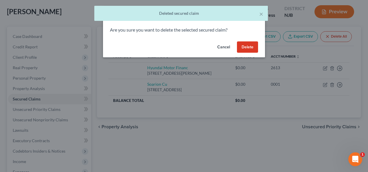
click at [248, 49] on button "Delete" at bounding box center [247, 47] width 21 height 12
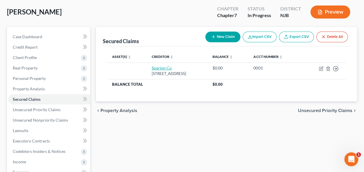
scroll to position [0, 0]
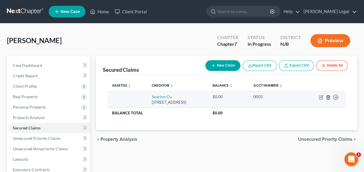
click at [327, 97] on line "button" at bounding box center [327, 97] width 0 height 1
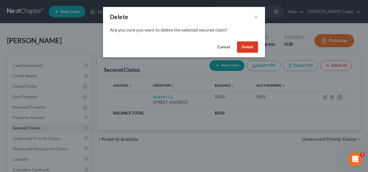
click at [252, 51] on button "Delete" at bounding box center [247, 47] width 21 height 12
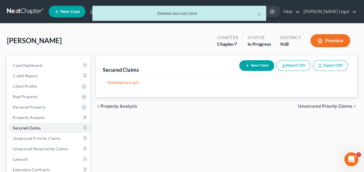
click at [306, 104] on span "Unsecured Priority Claims" at bounding box center [325, 106] width 54 height 5
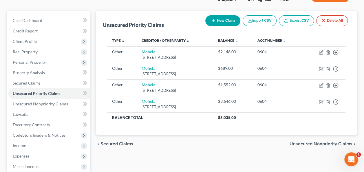
scroll to position [58, 0]
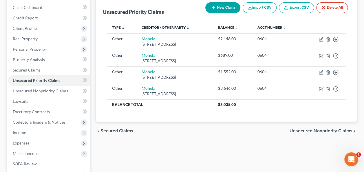
click at [307, 131] on span "Unsecured Nonpriority Claims" at bounding box center [320, 130] width 63 height 5
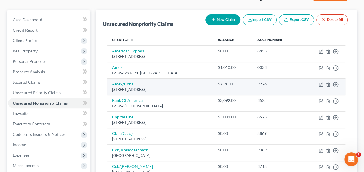
scroll to position [58, 0]
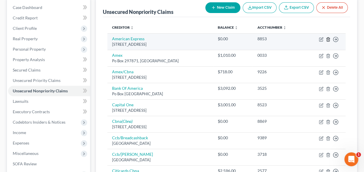
click at [327, 39] on icon "button" at bounding box center [327, 39] width 5 height 5
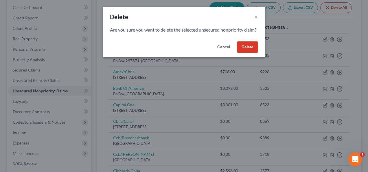
click at [253, 53] on button "Delete" at bounding box center [247, 47] width 21 height 12
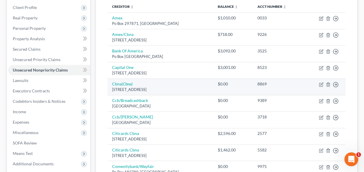
scroll to position [87, 0]
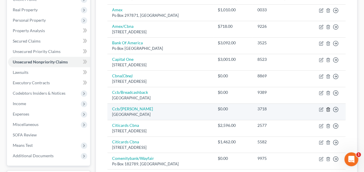
click at [327, 110] on icon "button" at bounding box center [327, 109] width 5 height 5
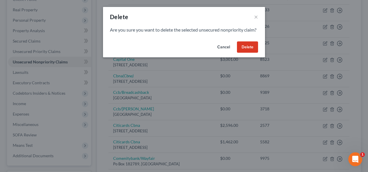
click at [249, 52] on button "Delete" at bounding box center [247, 47] width 21 height 12
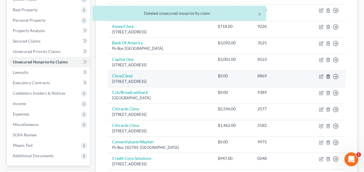
click at [329, 77] on icon "button" at bounding box center [327, 76] width 3 height 4
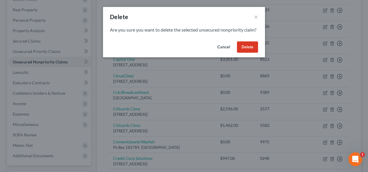
click at [249, 52] on button "Delete" at bounding box center [247, 47] width 21 height 12
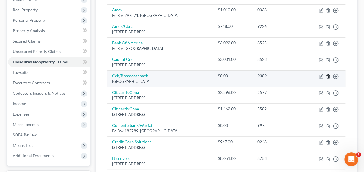
click at [329, 77] on icon "button" at bounding box center [327, 76] width 3 height 4
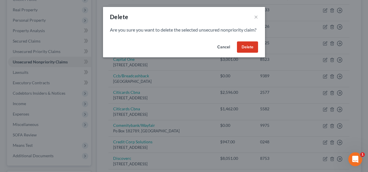
click at [254, 53] on button "Delete" at bounding box center [247, 47] width 21 height 12
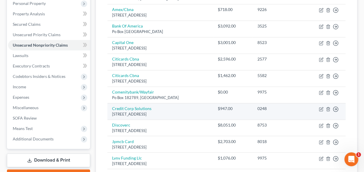
scroll to position [116, 0]
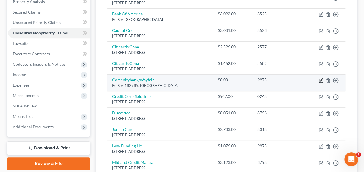
click at [321, 80] on icon "button" at bounding box center [321, 80] width 5 height 5
select select "36"
select select "2"
select select "0"
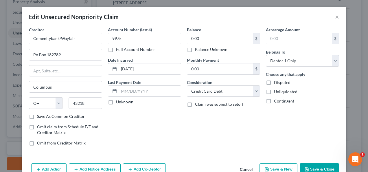
click at [209, 49] on label "Balance Unknown" at bounding box center [211, 50] width 32 height 6
click at [201, 49] on input "Balance Unknown" at bounding box center [199, 49] width 4 height 4
checkbox input "true"
click at [316, 166] on button "Save & Close" at bounding box center [319, 169] width 39 height 12
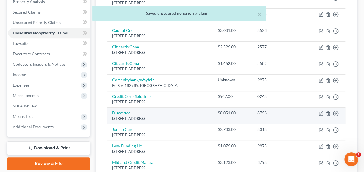
scroll to position [145, 0]
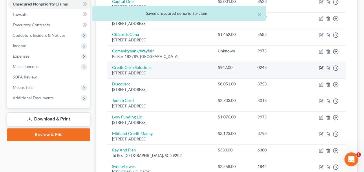
click at [320, 67] on icon "button" at bounding box center [321, 67] width 3 height 3
select select "46"
select select "0"
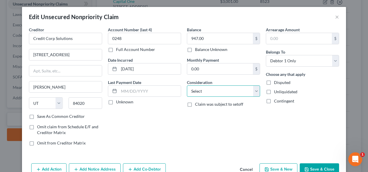
drag, startPoint x: 225, startPoint y: 88, endPoint x: 224, endPoint y: 85, distance: 3.2
click at [225, 88] on select "Select Cable / Satellite Services Collection Agency Credit Card Debt Debt Couns…" at bounding box center [223, 91] width 73 height 12
select select "1"
click at [187, 85] on select "Select Cable / Satellite Services Collection Agency Credit Card Debt Debt Couns…" at bounding box center [223, 91] width 73 height 12
click at [314, 168] on button "Save & Close" at bounding box center [319, 169] width 39 height 12
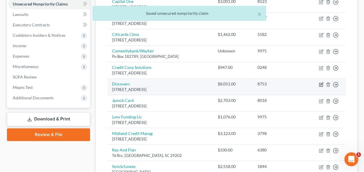
click at [320, 82] on icon "button" at bounding box center [321, 84] width 5 height 5
select select "46"
select select "2"
select select "0"
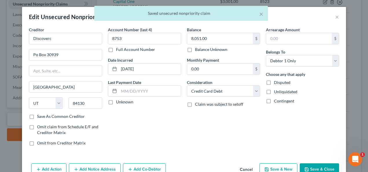
click at [327, 171] on button "Save & Close" at bounding box center [319, 169] width 39 height 12
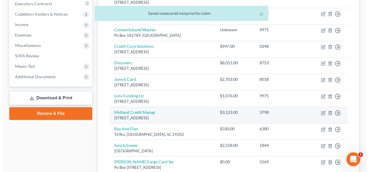
scroll to position [174, 0]
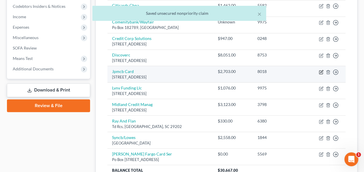
click at [319, 71] on icon "button" at bounding box center [321, 72] width 5 height 5
select select "7"
select select "0"
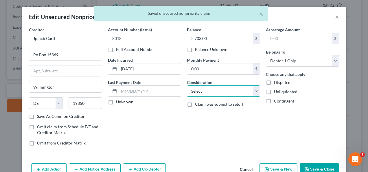
drag, startPoint x: 234, startPoint y: 92, endPoint x: 229, endPoint y: 84, distance: 9.6
click at [234, 92] on select "Select Cable / Satellite Services Collection Agency Credit Card Debt Debt Couns…" at bounding box center [223, 91] width 73 height 12
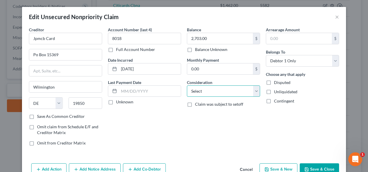
select select "2"
click at [187, 85] on select "Select Cable / Satellite Services Collection Agency Credit Card Debt Debt Couns…" at bounding box center [223, 91] width 73 height 12
click at [308, 164] on button "Save & Close" at bounding box center [319, 169] width 39 height 12
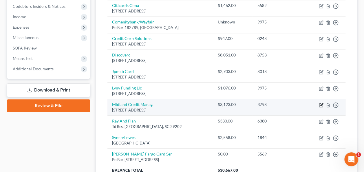
click at [322, 103] on icon "button" at bounding box center [321, 104] width 3 height 3
select select "23"
select select "1"
select select "0"
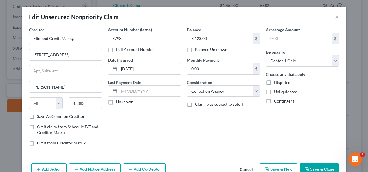
click at [320, 169] on button "Save & Close" at bounding box center [319, 169] width 39 height 12
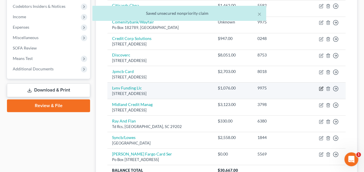
click at [319, 88] on icon "button" at bounding box center [321, 88] width 5 height 5
select select "42"
select select "1"
select select "0"
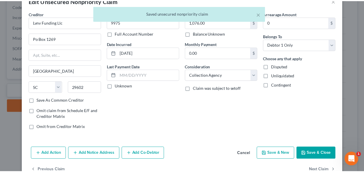
scroll to position [29, 0]
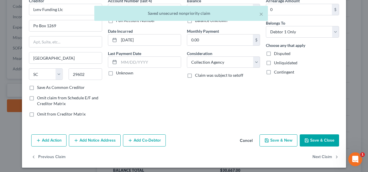
click at [308, 139] on button "Save & Close" at bounding box center [319, 140] width 39 height 12
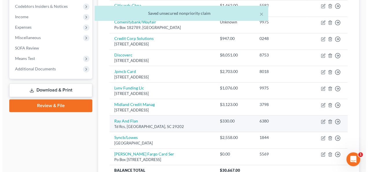
scroll to position [203, 0]
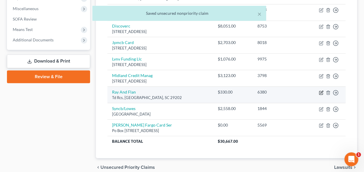
click at [320, 91] on icon "button" at bounding box center [321, 92] width 3 height 3
select select "42"
select select "2"
select select "0"
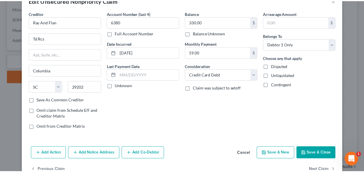
scroll to position [29, 0]
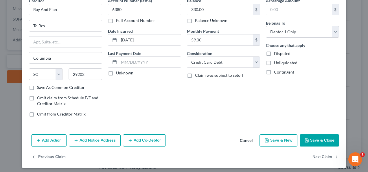
click at [305, 145] on button "Save & Close" at bounding box center [319, 140] width 39 height 12
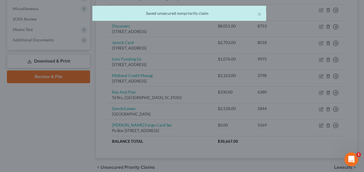
click at [310, 141] on div at bounding box center [182, 86] width 364 height 172
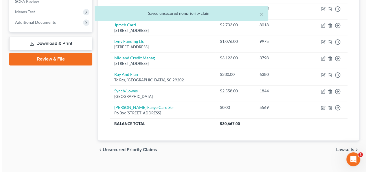
scroll to position [227, 0]
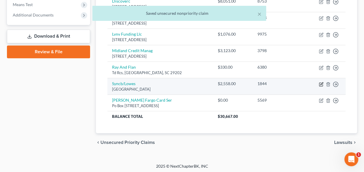
click at [320, 82] on icon "button" at bounding box center [321, 83] width 3 height 3
select select "39"
select select "1"
select select "0"
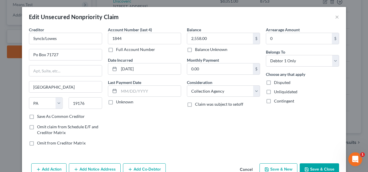
scroll to position [29, 0]
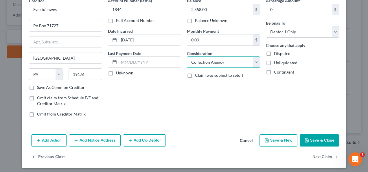
drag, startPoint x: 234, startPoint y: 63, endPoint x: 215, endPoint y: 66, distance: 19.6
click at [234, 63] on select "Select Cable / Satellite Services Collection Agency Credit Card Debt Debt Couns…" at bounding box center [223, 62] width 73 height 12
select select "2"
click at [187, 56] on select "Select Cable / Satellite Services Collection Agency Credit Card Debt Debt Couns…" at bounding box center [223, 62] width 73 height 12
click at [306, 140] on polyline "button" at bounding box center [307, 140] width 2 height 1
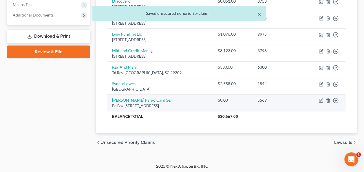
drag, startPoint x: 260, startPoint y: 15, endPoint x: 301, endPoint y: 95, distance: 90.6
click at [260, 14] on button "×" at bounding box center [259, 13] width 4 height 7
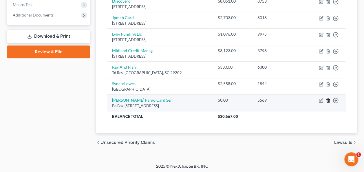
click at [330, 100] on icon "button" at bounding box center [327, 100] width 5 height 5
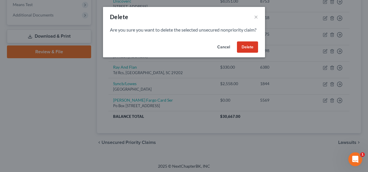
click at [249, 51] on button "Delete" at bounding box center [247, 47] width 21 height 12
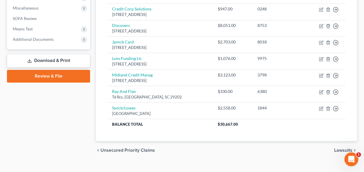
scroll to position [211, 0]
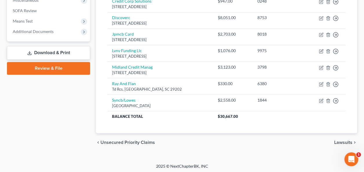
click at [346, 142] on span "Lawsuits" at bounding box center [343, 142] width 18 height 5
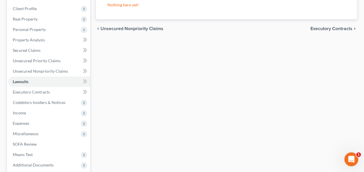
scroll to position [87, 0]
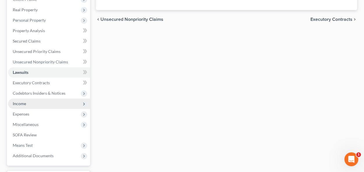
click at [49, 104] on span "Income" at bounding box center [49, 103] width 82 height 10
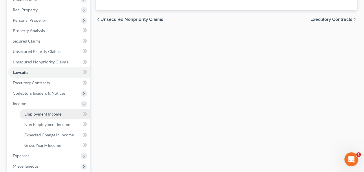
click at [46, 115] on span "Employment Income" at bounding box center [42, 113] width 37 height 5
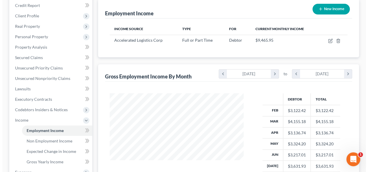
scroll to position [58, 0]
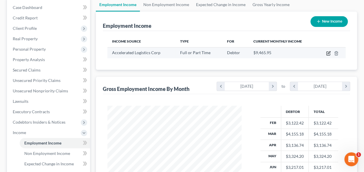
click at [328, 53] on icon "button" at bounding box center [328, 52] width 3 height 3
select select "0"
select select "9"
select select "3"
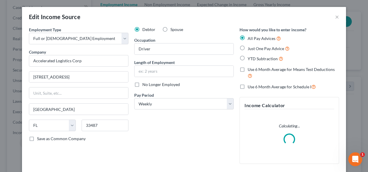
scroll to position [103, 147]
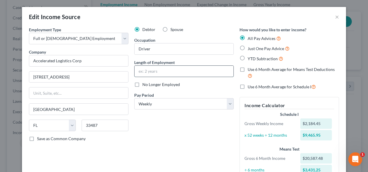
click at [154, 71] on input "text" at bounding box center [184, 71] width 99 height 11
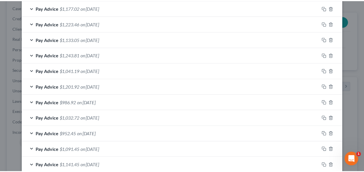
scroll to position [258, 0]
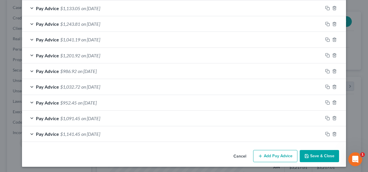
type input "1 year and 10 months"
click at [322, 154] on button "Save & Close" at bounding box center [319, 156] width 39 height 12
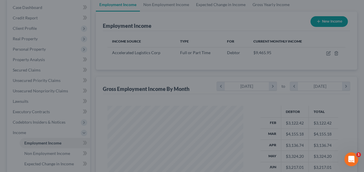
scroll to position [289202, 289160]
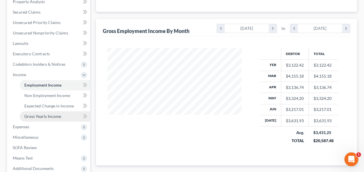
click at [45, 114] on span "Gross Yearly Income" at bounding box center [42, 116] width 37 height 5
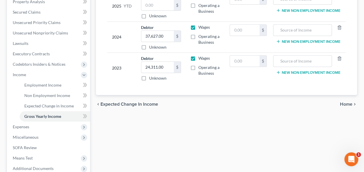
scroll to position [145, 0]
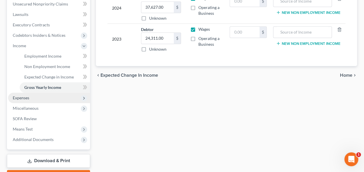
click at [49, 98] on span "Expenses" at bounding box center [49, 98] width 82 height 10
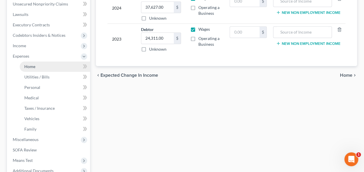
click at [43, 69] on link "Home" at bounding box center [55, 66] width 70 height 10
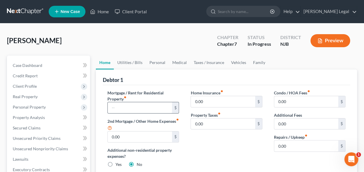
scroll to position [29, 0]
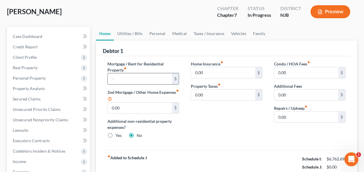
click at [152, 74] on input "text" at bounding box center [140, 78] width 64 height 11
type input "0"
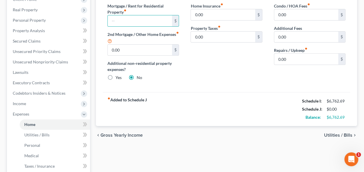
drag, startPoint x: 330, startPoint y: 134, endPoint x: 321, endPoint y: 133, distance: 9.6
click at [330, 134] on span "Utilities / Bills" at bounding box center [338, 135] width 28 height 5
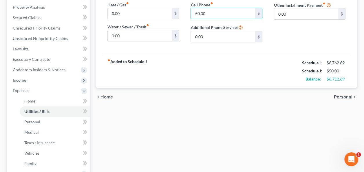
scroll to position [116, 0]
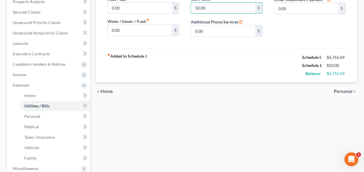
type input "50.00"
click at [343, 90] on span "Personal" at bounding box center [343, 91] width 19 height 5
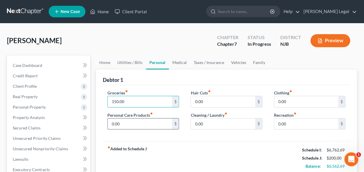
type input "150.00"
click at [151, 122] on input "0.00" at bounding box center [140, 123] width 64 height 11
click at [205, 101] on input "0.00" at bounding box center [223, 101] width 64 height 11
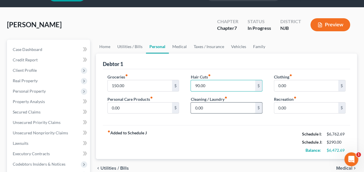
scroll to position [29, 0]
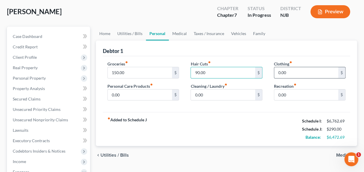
type input "90.00"
type input "100.00"
click at [285, 143] on div "fiber_manual_record Added to Schedule J Schedule I: $6,762.69 Schedule J: $390.…" at bounding box center [226, 129] width 247 height 34
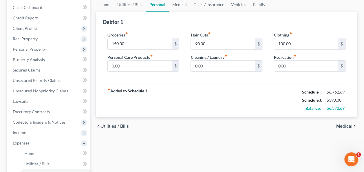
click at [342, 125] on span "Medical" at bounding box center [344, 126] width 16 height 5
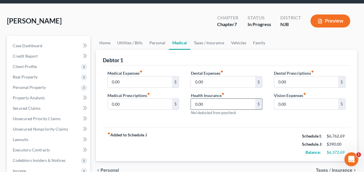
scroll to position [29, 0]
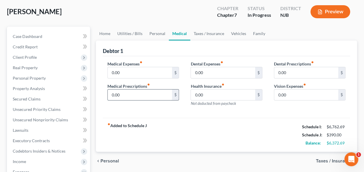
click at [129, 91] on input "0.00" at bounding box center [140, 94] width 64 height 11
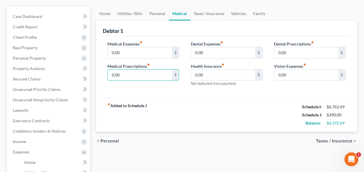
scroll to position [58, 0]
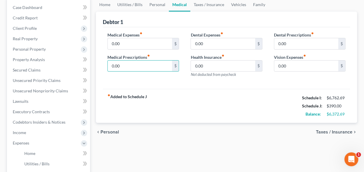
drag, startPoint x: 325, startPoint y: 130, endPoint x: 291, endPoint y: 125, distance: 33.8
click at [325, 130] on span "Taxes / Insurance" at bounding box center [334, 132] width 36 height 5
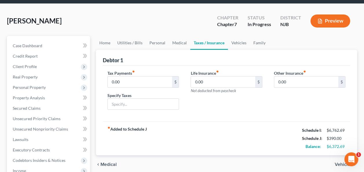
scroll to position [29, 0]
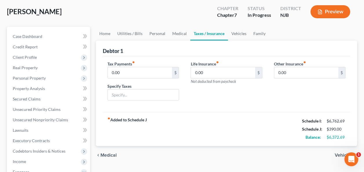
click at [238, 93] on div "Life Insurance fiber_manual_record 0.00 $ Not deducted from paycheck" at bounding box center [226, 83] width 83 height 45
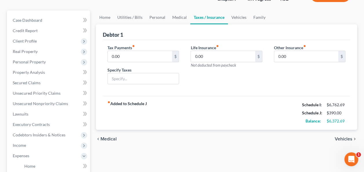
scroll to position [58, 0]
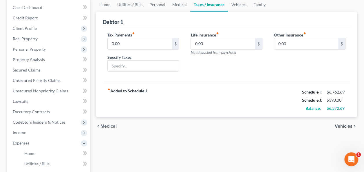
click at [338, 126] on span "Vehicles" at bounding box center [343, 126] width 18 height 5
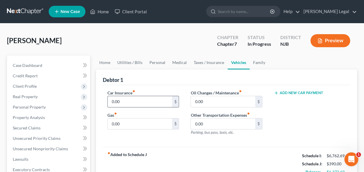
click at [146, 101] on input "0.00" at bounding box center [140, 101] width 64 height 11
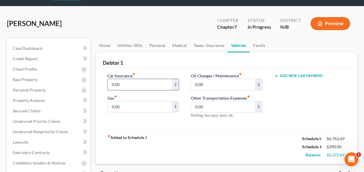
scroll to position [29, 0]
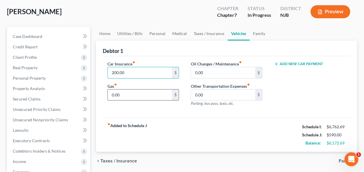
type input "200.00"
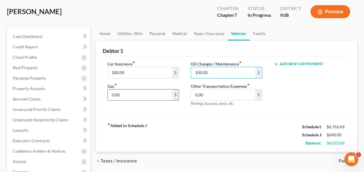
type input "100.00"
click at [140, 94] on input "0.00" at bounding box center [140, 94] width 64 height 11
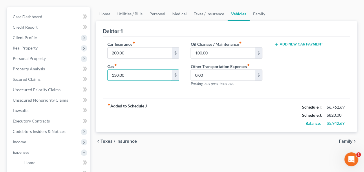
scroll to position [58, 0]
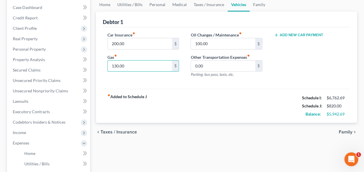
type input "130.00"
click at [345, 132] on span "Family" at bounding box center [345, 132] width 14 height 5
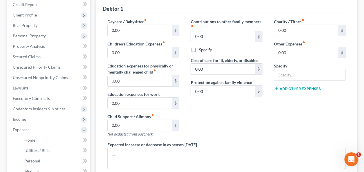
scroll to position [58, 0]
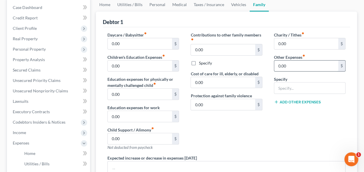
click at [291, 69] on input "0.00" at bounding box center [306, 65] width 64 height 11
type input "40.00"
click at [288, 90] on input "text" at bounding box center [309, 87] width 71 height 11
type input "Gym membership"
click at [284, 126] on div "Charity / Tithes fiber_manual_record 0.00 $ Other Expenses fiber_manual_record …" at bounding box center [309, 93] width 83 height 123
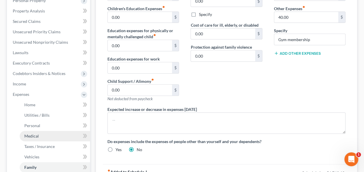
scroll to position [116, 0]
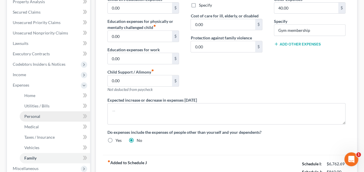
drag, startPoint x: 37, startPoint y: 112, endPoint x: 43, endPoint y: 112, distance: 5.8
click at [37, 112] on link "Personal" at bounding box center [55, 116] width 70 height 10
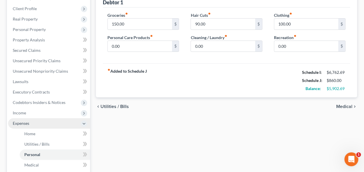
scroll to position [87, 0]
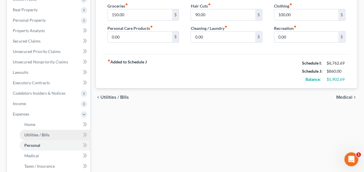
click at [40, 130] on link "Utilities / Bills" at bounding box center [55, 135] width 70 height 10
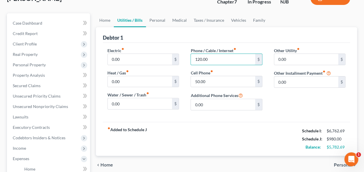
scroll to position [87, 0]
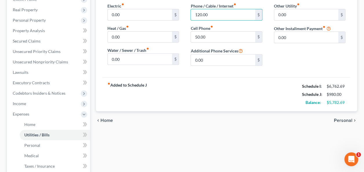
type input "120.00"
click at [336, 118] on span "Personal" at bounding box center [343, 120] width 19 height 5
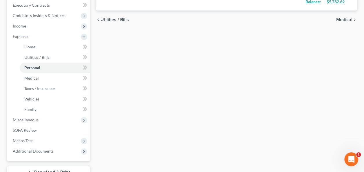
scroll to position [174, 0]
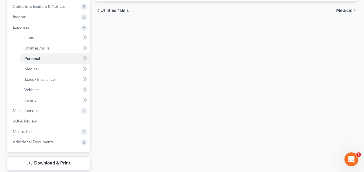
click at [192, 126] on div "Home Utilities / Bills Personal Medical Taxes / Insurance Vehicles Family Debto…" at bounding box center [226, 33] width 267 height 303
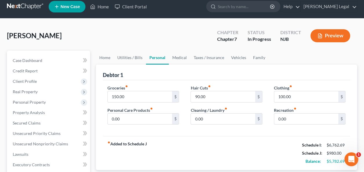
scroll to position [0, 0]
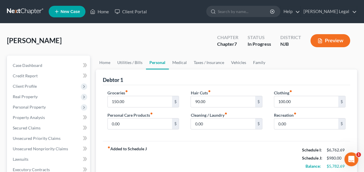
click at [134, 38] on div "[PERSON_NAME] Upgraded Chapter Chapter 7 Status In [GEOGRAPHIC_DATA] [GEOGRAPHI…" at bounding box center [182, 42] width 350 height 25
click at [104, 47] on div "[PERSON_NAME] Upgraded Chapter Chapter 7 Status In [GEOGRAPHIC_DATA] [GEOGRAPHI…" at bounding box center [182, 42] width 350 height 25
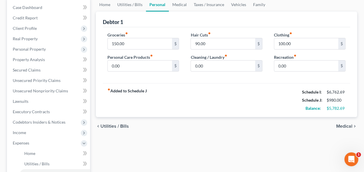
click at [227, 137] on div "Home Utilities / Bills Personal Medical Taxes / Insurance Vehicles Family Debto…" at bounding box center [226, 149] width 267 height 303
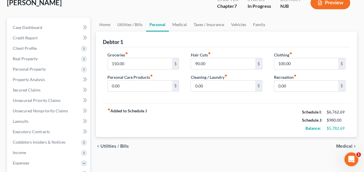
scroll to position [29, 0]
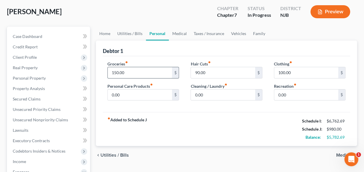
drag, startPoint x: 135, startPoint y: 68, endPoint x: 131, endPoint y: 70, distance: 3.8
click at [135, 68] on input "150.00" at bounding box center [140, 72] width 64 height 11
type input "200.00"
click at [202, 91] on input "0.00" at bounding box center [223, 94] width 64 height 11
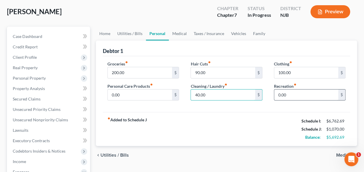
type input "40.00"
click at [296, 97] on input "0.00" at bounding box center [306, 94] width 64 height 11
type input "80.00"
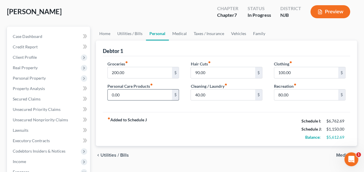
click at [154, 96] on input "0.00" at bounding box center [140, 94] width 64 height 11
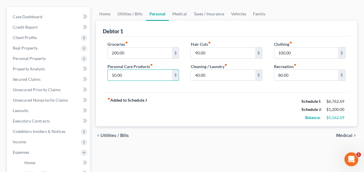
scroll to position [58, 0]
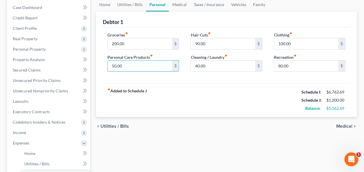
type input "50.00"
click at [343, 124] on span "Medical" at bounding box center [344, 126] width 16 height 5
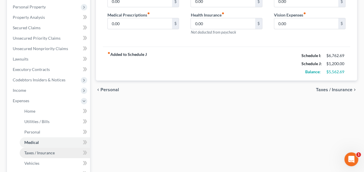
scroll to position [145, 0]
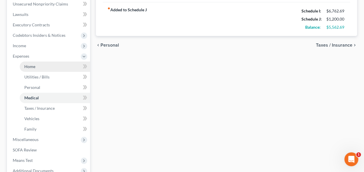
click at [39, 67] on link "Home" at bounding box center [55, 66] width 70 height 10
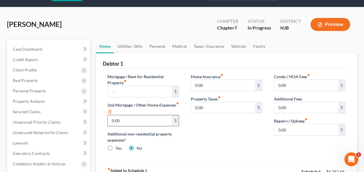
scroll to position [29, 0]
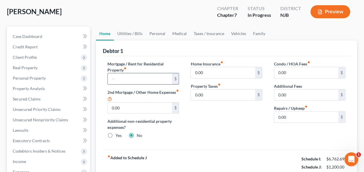
click at [146, 81] on input "text" at bounding box center [140, 78] width 64 height 11
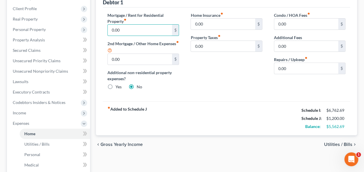
scroll to position [87, 0]
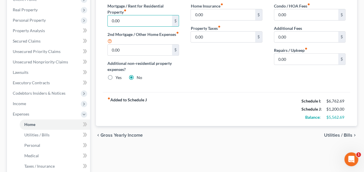
type input "0.00"
click at [338, 134] on span "Utilities / Bills" at bounding box center [338, 135] width 28 height 5
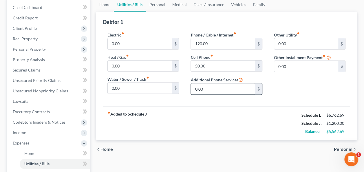
scroll to position [87, 0]
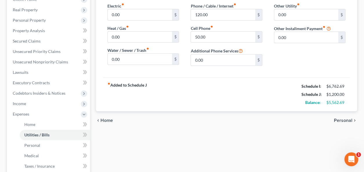
click at [345, 121] on span "Personal" at bounding box center [343, 120] width 19 height 5
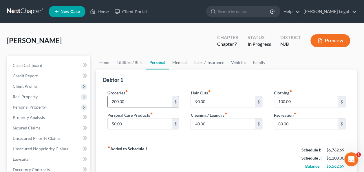
click at [139, 101] on input "200.00" at bounding box center [140, 101] width 64 height 11
click at [308, 122] on input "80.00" at bounding box center [306, 123] width 64 height 11
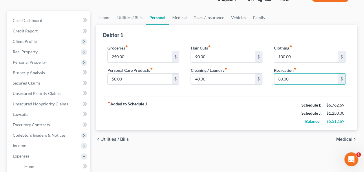
scroll to position [58, 0]
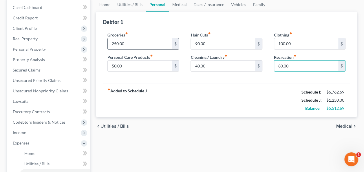
click at [136, 46] on input "250.00" at bounding box center [140, 43] width 64 height 11
type input "300.00"
click at [350, 124] on span "Medical" at bounding box center [344, 126] width 16 height 5
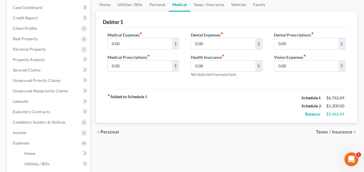
click at [333, 132] on span "Taxes / Insurance" at bounding box center [334, 132] width 36 height 5
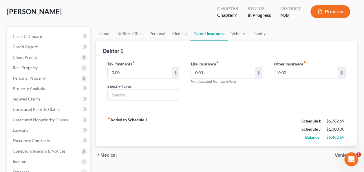
scroll to position [58, 0]
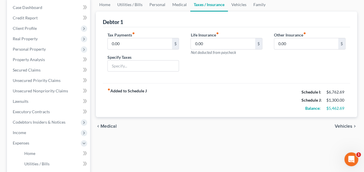
click at [349, 127] on span "Vehicles" at bounding box center [343, 126] width 18 height 5
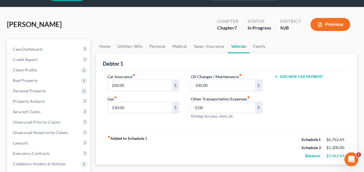
scroll to position [29, 0]
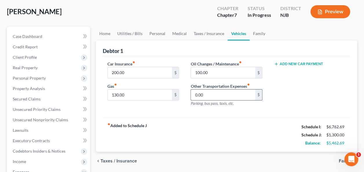
click at [205, 93] on input "0.00" at bounding box center [223, 94] width 64 height 11
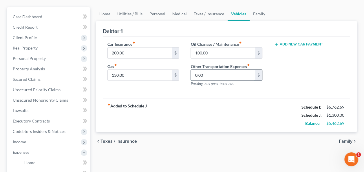
scroll to position [58, 0]
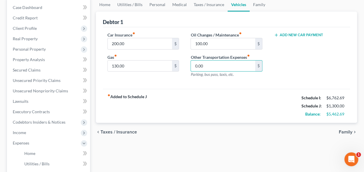
click at [207, 102] on div "fiber_manual_record Added to Schedule J Schedule I: $6,762.69 Schedule J: $1,30…" at bounding box center [226, 106] width 247 height 34
click at [347, 130] on span "Family" at bounding box center [345, 132] width 14 height 5
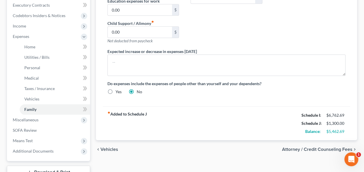
scroll to position [174, 0]
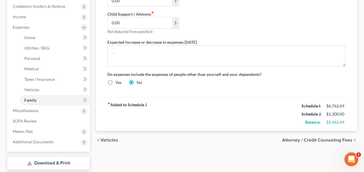
click at [287, 138] on span "Attorney / Credit Counseling Fees" at bounding box center [317, 140] width 70 height 5
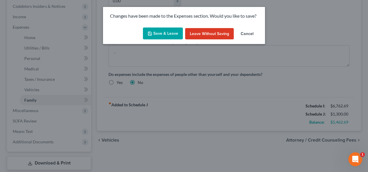
click at [163, 38] on button "Save & Leave" at bounding box center [163, 33] width 40 height 12
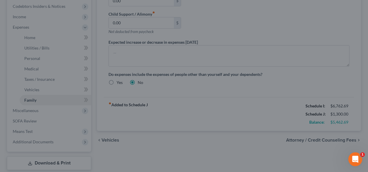
select select "0"
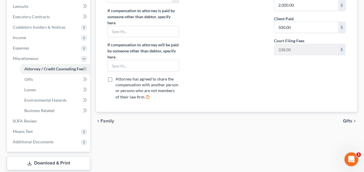
scroll to position [174, 0]
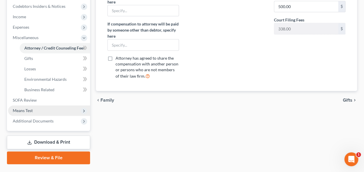
click at [38, 112] on span "Means Test" at bounding box center [49, 110] width 82 height 10
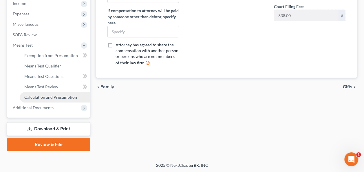
click at [42, 96] on span "Calculation and Presumption" at bounding box center [50, 97] width 53 height 5
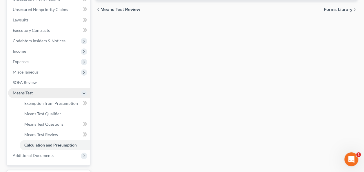
scroll to position [145, 0]
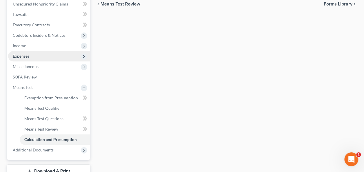
click at [42, 55] on span "Expenses" at bounding box center [49, 56] width 82 height 10
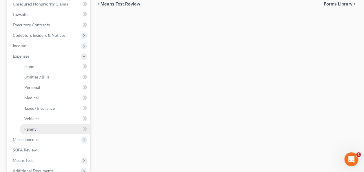
click at [29, 128] on span "Family" at bounding box center [30, 128] width 12 height 5
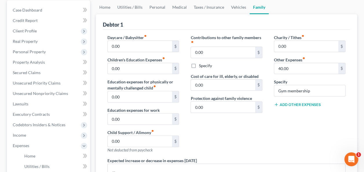
scroll to position [58, 0]
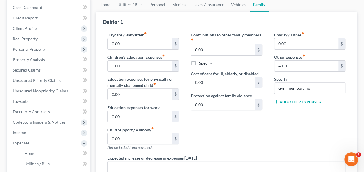
click at [289, 100] on button "Add Other Expenses" at bounding box center [297, 102] width 47 height 5
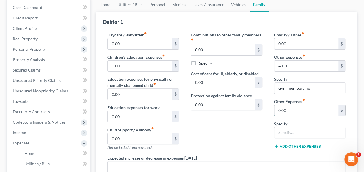
click at [289, 108] on input "0.00" at bounding box center [306, 110] width 64 height 11
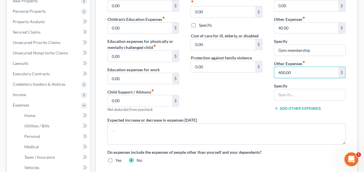
scroll to position [87, 0]
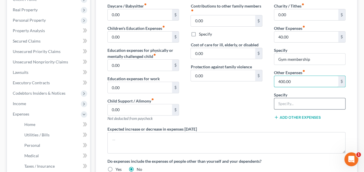
type input "400.00"
click at [285, 98] on div at bounding box center [309, 104] width 71 height 12
click at [285, 100] on input "text" at bounding box center [309, 103] width 71 height 11
click at [284, 102] on input "text" at bounding box center [309, 103] width 71 height 11
type input "Contribution to household"
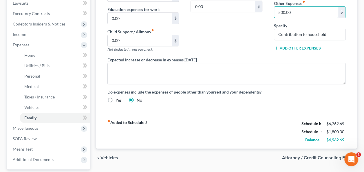
scroll to position [174, 0]
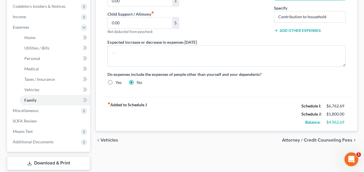
type input "500.00"
click at [324, 138] on span "Attorney / Credit Counseling Fees" at bounding box center [317, 140] width 70 height 5
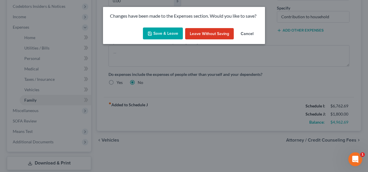
click at [182, 38] on button "Save & Leave" at bounding box center [163, 33] width 40 height 12
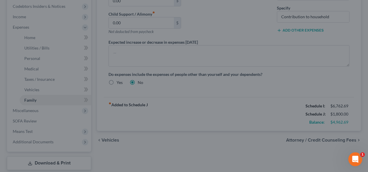
select select "0"
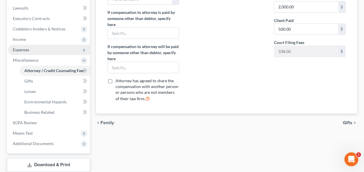
scroll to position [119, 0]
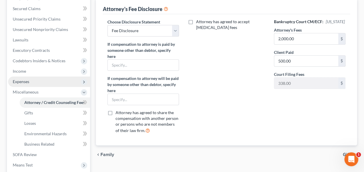
click at [48, 78] on span "Expenses" at bounding box center [49, 81] width 82 height 10
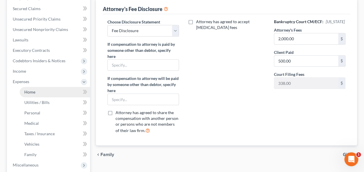
click at [44, 87] on link "Home" at bounding box center [55, 92] width 70 height 10
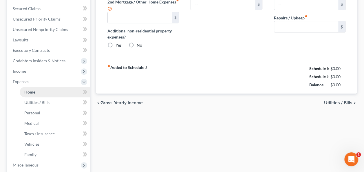
type input "0.00"
radio input "true"
type input "0.00"
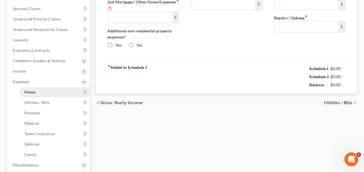
type input "0.00"
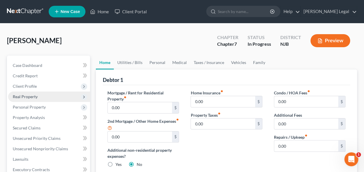
click at [50, 97] on span "Real Property" at bounding box center [49, 96] width 82 height 10
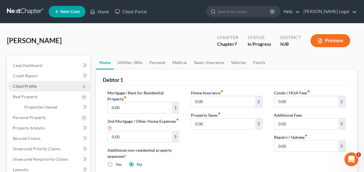
click at [48, 87] on span "Client Profile" at bounding box center [49, 86] width 82 height 10
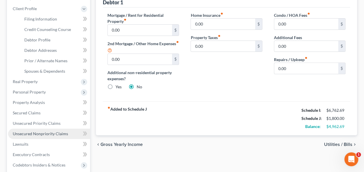
scroll to position [87, 0]
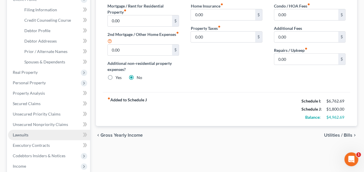
click at [42, 136] on link "Lawsuits" at bounding box center [49, 135] width 82 height 10
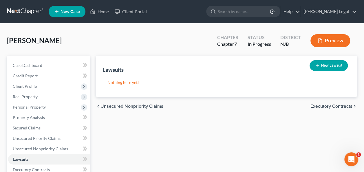
click at [323, 63] on button "New Lawsuit" at bounding box center [328, 65] width 38 height 11
select select "0"
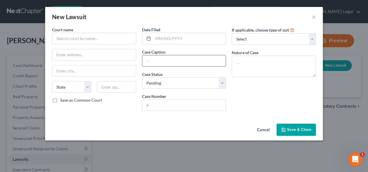
click at [168, 62] on input "text" at bounding box center [184, 60] width 84 height 11
click at [197, 63] on input "PNC Bank National" at bounding box center [184, 60] width 84 height 11
type input "PNC Bank National Association vs. [PERSON_NAME]"
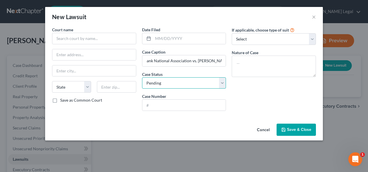
click at [203, 87] on select "Select Pending On Appeal Concluded" at bounding box center [184, 83] width 84 height 12
click at [173, 104] on input "text" at bounding box center [184, 105] width 84 height 11
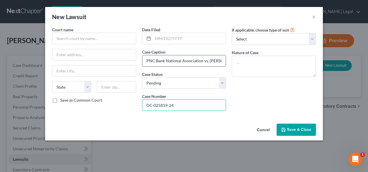
type input "DC-025819-24"
drag, startPoint x: 145, startPoint y: 59, endPoint x: 201, endPoint y: 62, distance: 55.7
click at [201, 62] on input "PNC Bank National Association vs. [PERSON_NAME]" at bounding box center [184, 60] width 84 height 11
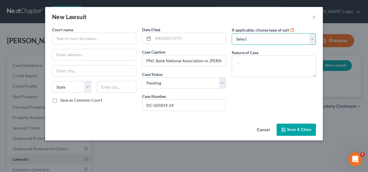
click at [251, 38] on select "Select Repossession Garnishment Foreclosure Attached, Seized, Or Levied Other" at bounding box center [274, 39] width 84 height 12
select select "3"
click at [232, 33] on select "Select Repossession Garnishment Foreclosure Attached, Seized, Or Levied Other" at bounding box center [274, 39] width 84 height 12
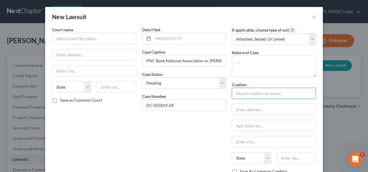
paste input "PNC Bank National Association"
type input "PNC Bank National Association"
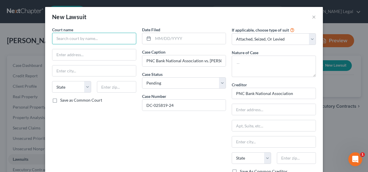
click at [108, 41] on input "text" at bounding box center [94, 39] width 84 height 12
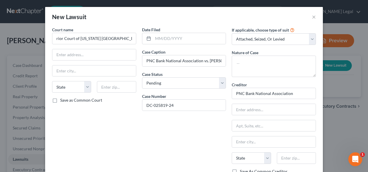
type input "Superior Court of [US_STATE] [GEOGRAPHIC_DATA]"
drag, startPoint x: 52, startPoint y: 37, endPoint x: 124, endPoint y: 40, distance: 72.1
click at [137, 41] on div "Court name * Superior Court of [US_STATE] [GEOGRAPHIC_DATA] [US_STATE] AK AR AZ…" at bounding box center [184, 129] width 270 height 205
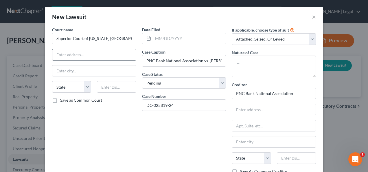
click at [90, 54] on input "text" at bounding box center [94, 54] width 84 height 11
paste input "[STREET_ADDRESS]"
drag, startPoint x: 120, startPoint y: 56, endPoint x: 108, endPoint y: 53, distance: 12.7
click at [108, 53] on input "[STREET_ADDRESS]" at bounding box center [94, 54] width 84 height 11
type input "[STREET_ADDRESS]"
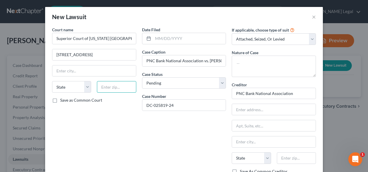
paste input "08876"
type input "08876"
click at [117, 58] on input "[STREET_ADDRESS]" at bounding box center [94, 54] width 84 height 11
type input "Somerville"
select select "33"
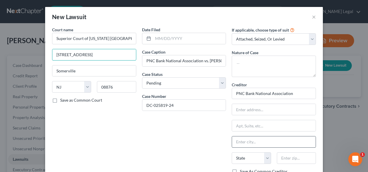
drag, startPoint x: 109, startPoint y: 55, endPoint x: 255, endPoint y: 143, distance: 170.0
click at [80, 52] on input "[STREET_ADDRESS]" at bounding box center [94, 54] width 84 height 11
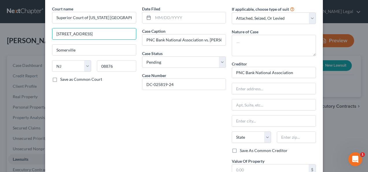
scroll to position [29, 0]
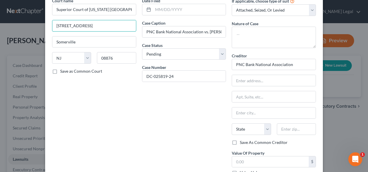
type input "[STREET_ADDRESS]"
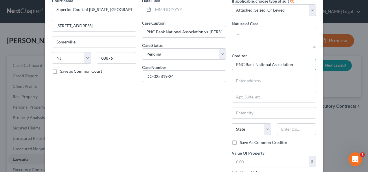
drag, startPoint x: 290, startPoint y: 62, endPoint x: 241, endPoint y: 62, distance: 48.6
click at [214, 60] on div "Court name * Superior Court of [US_STATE] [GEOGRAPHIC_DATA] [GEOGRAPHIC_DATA] […" at bounding box center [184, 100] width 270 height 205
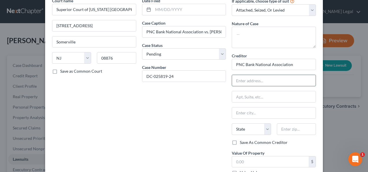
click at [255, 80] on input "text" at bounding box center [274, 80] width 84 height 11
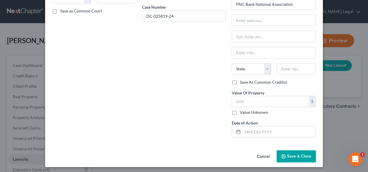
click at [209, 105] on div "Date Filed Case Caption PNC Bank National Association vs. [PERSON_NAME] Case St…" at bounding box center [184, 40] width 90 height 205
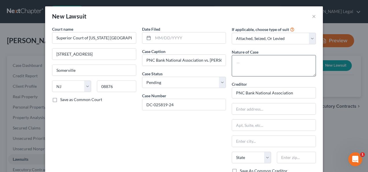
scroll to position [0, 0]
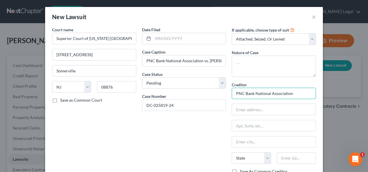
drag, startPoint x: 289, startPoint y: 94, endPoint x: 242, endPoint y: 93, distance: 46.9
click at [229, 93] on div "If applicable, choose type of suit Select Repossession Garnishment Foreclosure …" at bounding box center [274, 129] width 90 height 205
paste input "[STREET_ADDRESS]."
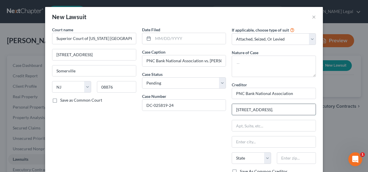
scroll to position [0, 6]
drag, startPoint x: 275, startPoint y: 110, endPoint x: 276, endPoint y: 113, distance: 3.2
click at [276, 113] on input "[STREET_ADDRESS]." at bounding box center [274, 109] width 84 height 11
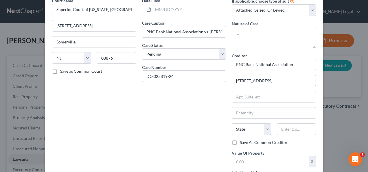
drag, startPoint x: 299, startPoint y: 79, endPoint x: 318, endPoint y: 82, distance: 19.3
click at [318, 82] on div "Court name * Superior Court of [US_STATE] [GEOGRAPHIC_DATA] [GEOGRAPHIC_DATA] […" at bounding box center [184, 103] width 278 height 210
drag, startPoint x: 310, startPoint y: 82, endPoint x: 292, endPoint y: 80, distance: 17.8
click at [292, 80] on input "[STREET_ADDRESS]" at bounding box center [274, 80] width 84 height 11
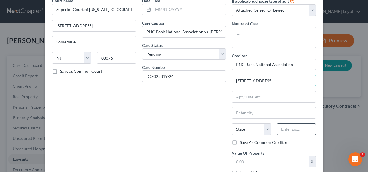
type input "[STREET_ADDRESS]"
paste input "15222"
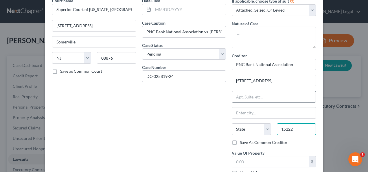
type input "15222"
click at [288, 92] on input "text" at bounding box center [274, 96] width 84 height 11
type input "[GEOGRAPHIC_DATA]"
select select "39"
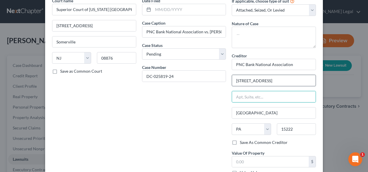
click at [297, 86] on div "Creditor * PNC Bank National Association [STREET_ADDRESS] State [US_STATE] AK A…" at bounding box center [274, 96] width 84 height 87
click at [295, 79] on input "[STREET_ADDRESS]" at bounding box center [274, 80] width 84 height 11
drag, startPoint x: 294, startPoint y: 79, endPoint x: 287, endPoint y: 98, distance: 19.9
click at [264, 80] on input "[STREET_ADDRESS]" at bounding box center [274, 80] width 84 height 11
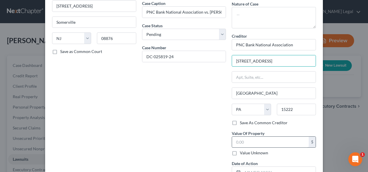
scroll to position [58, 0]
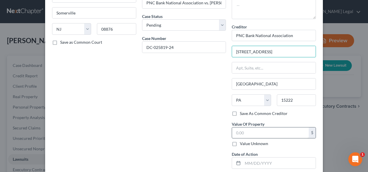
type input "[STREET_ADDRESS]"
click at [266, 129] on input "text" at bounding box center [270, 132] width 77 height 11
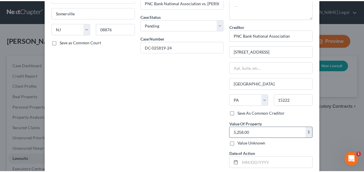
scroll to position [87, 0]
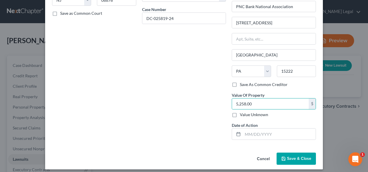
click at [281, 154] on button "Save & Close" at bounding box center [296, 158] width 39 height 12
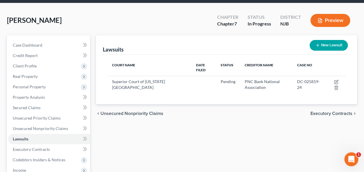
scroll to position [29, 0]
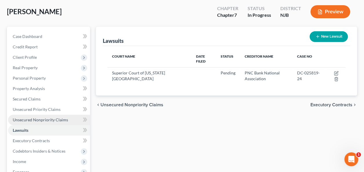
click at [75, 117] on link "Unsecured Nonpriority Claims" at bounding box center [49, 120] width 82 height 10
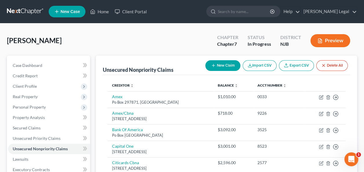
click at [218, 67] on button "New Claim" at bounding box center [222, 65] width 35 height 11
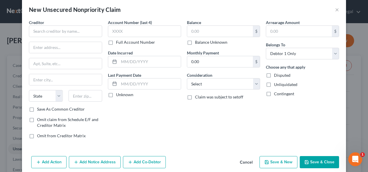
scroll to position [14, 0]
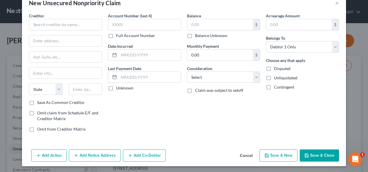
click at [95, 152] on button "Add Notice Address" at bounding box center [95, 155] width 52 height 12
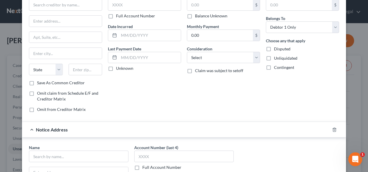
scroll to position [43, 0]
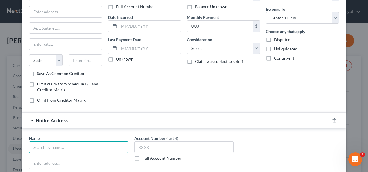
click at [82, 142] on input "text" at bounding box center [79, 147] width 100 height 12
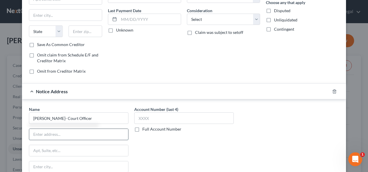
click at [76, 130] on input "text" at bounding box center [78, 134] width 99 height 11
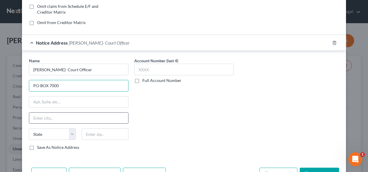
scroll to position [130, 0]
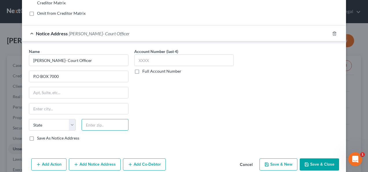
click at [117, 125] on input "text" at bounding box center [105, 125] width 47 height 12
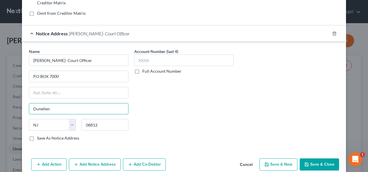
drag, startPoint x: 90, startPoint y: 112, endPoint x: 19, endPoint y: 105, distance: 71.5
click at [19, 105] on div "New Unsecured Nonpriority Claim × Creditor * State [US_STATE] AK AR AZ [GEOGRAP…" at bounding box center [184, 86] width 368 height 172
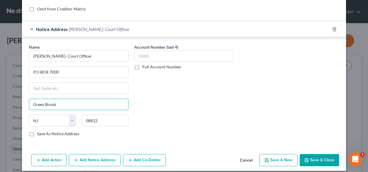
scroll to position [137, 0]
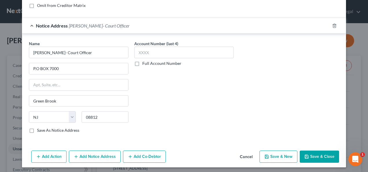
click at [106, 154] on button "Add Notice Address" at bounding box center [95, 156] width 52 height 12
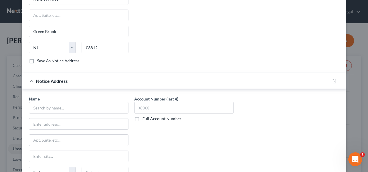
scroll to position [224, 0]
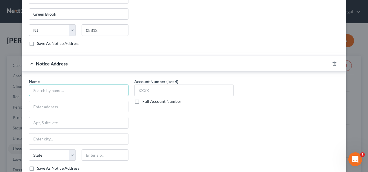
click at [77, 91] on input "text" at bounding box center [79, 90] width 100 height 12
drag, startPoint x: 76, startPoint y: 90, endPoint x: 80, endPoint y: 87, distance: 5.1
click at [32, 90] on input "[PERSON_NAME] & Associates" at bounding box center [79, 90] width 100 height 12
click at [42, 89] on input "[PERSON_NAME] & Associates" at bounding box center [79, 90] width 100 height 12
click at [77, 87] on input "[PERSON_NAME] & Associates" at bounding box center [79, 90] width 100 height 12
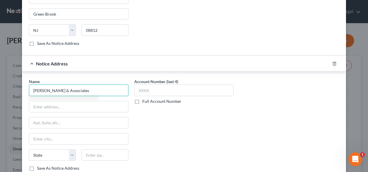
click at [80, 87] on input "[PERSON_NAME] & Associates" at bounding box center [79, 90] width 100 height 12
drag, startPoint x: 60, startPoint y: 89, endPoint x: 42, endPoint y: 89, distance: 18.2
click at [26, 89] on div "Name * [PERSON_NAME] & Associates State [US_STATE] AK AR AZ CA CO [GEOGRAPHIC_D…" at bounding box center [78, 126] width 105 height 97
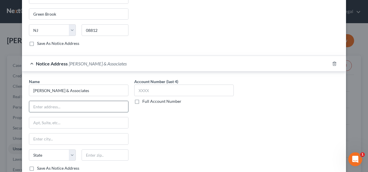
paste input "[STREET_ADDRESS][US_STATE]"
drag, startPoint x: 97, startPoint y: 104, endPoint x: 83, endPoint y: 105, distance: 14.2
click at [83, 105] on input "[STREET_ADDRESS][US_STATE]" at bounding box center [78, 106] width 99 height 11
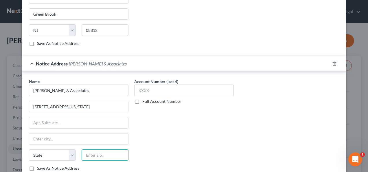
paste input "10007"
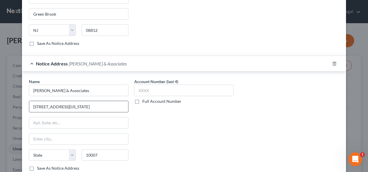
drag, startPoint x: 100, startPoint y: 122, endPoint x: 91, endPoint y: 109, distance: 15.6
click at [100, 122] on input "text" at bounding box center [78, 122] width 99 height 11
click at [91, 109] on input "[STREET_ADDRESS][US_STATE]" at bounding box center [78, 106] width 99 height 11
drag, startPoint x: 91, startPoint y: 106, endPoint x: 59, endPoint y: 106, distance: 31.8
click at [59, 106] on input "[STREET_ADDRESS][US_STATE]" at bounding box center [78, 106] width 99 height 11
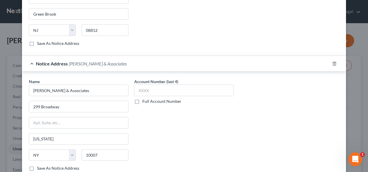
click at [96, 81] on div "Name * [PERSON_NAME] & Associates" at bounding box center [79, 87] width 100 height 18
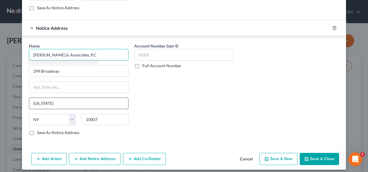
scroll to position [261, 0]
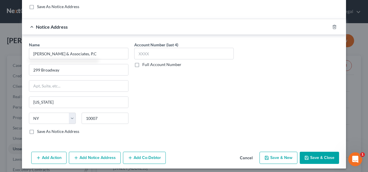
click at [327, 157] on button "Save & Close" at bounding box center [319, 158] width 39 height 12
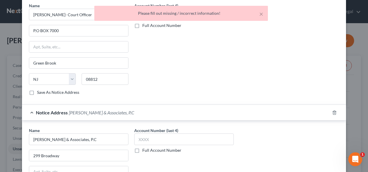
scroll to position [174, 0]
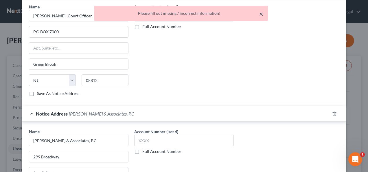
click at [261, 15] on button "×" at bounding box center [261, 13] width 4 height 7
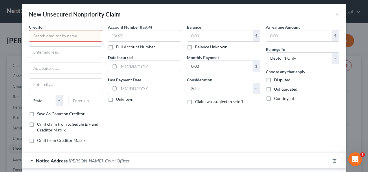
scroll to position [0, 0]
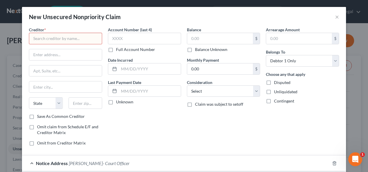
click at [70, 35] on input "text" at bounding box center [65, 39] width 73 height 12
click at [93, 42] on input "text" at bounding box center [65, 39] width 73 height 12
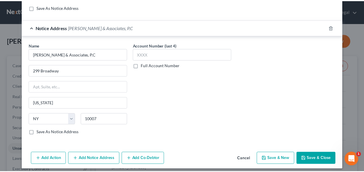
scroll to position [261, 0]
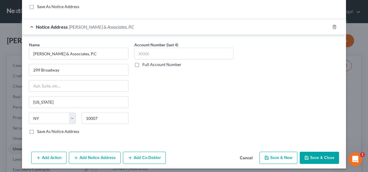
click at [312, 152] on button "Save & Close" at bounding box center [319, 158] width 39 height 12
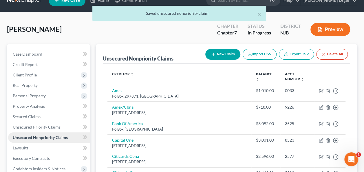
scroll to position [29, 0]
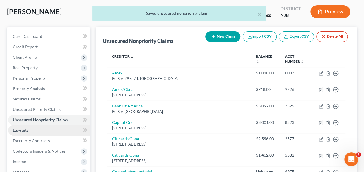
click at [69, 133] on link "Lawsuits" at bounding box center [49, 130] width 82 height 10
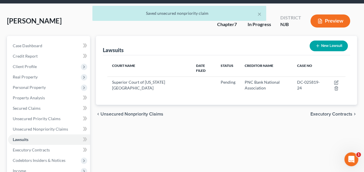
scroll to position [29, 0]
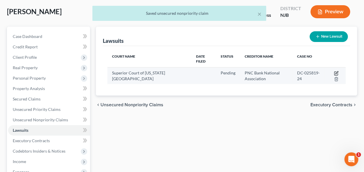
click at [334, 72] on icon "button" at bounding box center [335, 73] width 3 height 3
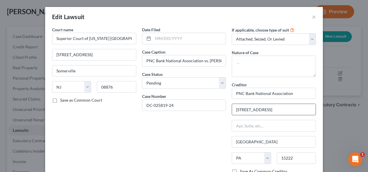
drag, startPoint x: 270, startPoint y: 109, endPoint x: 247, endPoint y: 112, distance: 23.3
click at [232, 111] on input "[STREET_ADDRESS]" at bounding box center [274, 109] width 84 height 11
click at [312, 17] on button "×" at bounding box center [314, 16] width 4 height 7
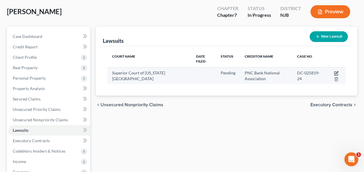
click at [336, 73] on icon "button" at bounding box center [336, 73] width 5 height 5
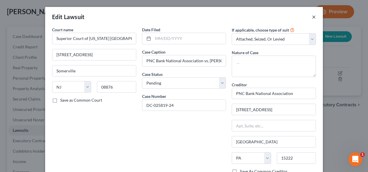
click at [312, 17] on button "×" at bounding box center [314, 16] width 4 height 7
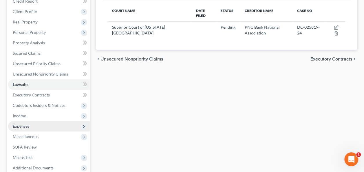
scroll to position [87, 0]
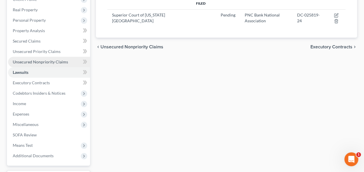
click at [42, 63] on span "Unsecured Nonpriority Claims" at bounding box center [40, 61] width 55 height 5
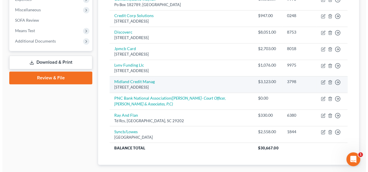
scroll to position [203, 0]
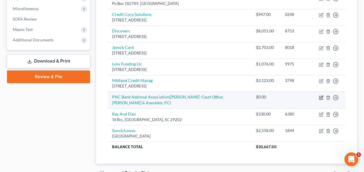
click at [321, 96] on icon "button" at bounding box center [320, 97] width 3 height 3
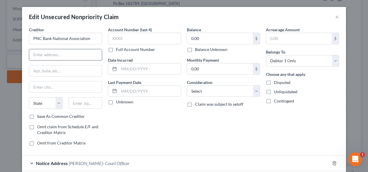
click at [78, 51] on input "text" at bounding box center [65, 54] width 73 height 11
paste input "[STREET_ADDRESS]"
click at [86, 104] on input "text" at bounding box center [86, 103] width 34 height 12
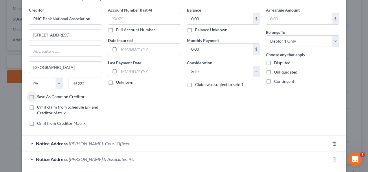
scroll to position [29, 0]
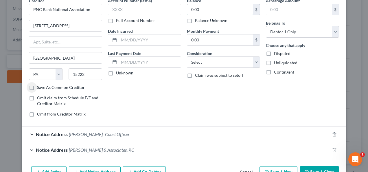
click at [199, 13] on input "0.00" at bounding box center [220, 9] width 66 height 11
click at [220, 60] on select "Select Cable / Satellite Services Collection Agency Credit Card Debt Debt Couns…" at bounding box center [223, 62] width 73 height 12
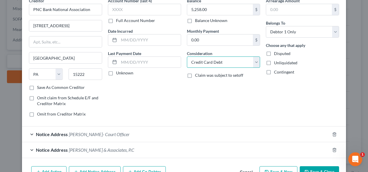
click at [187, 56] on select "Select Cable / Satellite Services Collection Agency Credit Card Debt Debt Couns…" at bounding box center [223, 62] width 73 height 12
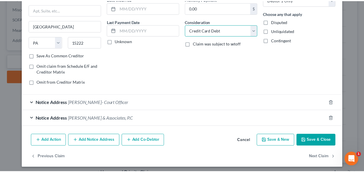
scroll to position [62, 0]
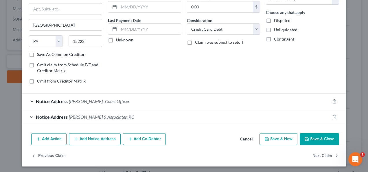
click at [318, 138] on button "Save & Close" at bounding box center [319, 139] width 39 height 12
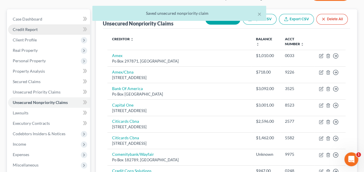
scroll to position [0, 0]
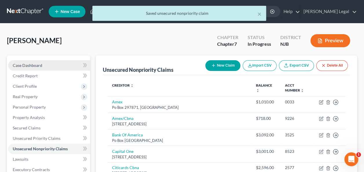
drag, startPoint x: 32, startPoint y: 64, endPoint x: 52, endPoint y: 63, distance: 20.5
click at [32, 64] on span "Case Dashboard" at bounding box center [28, 65] width 30 height 5
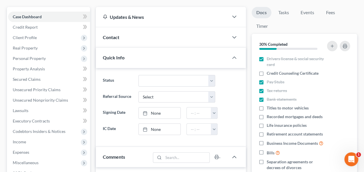
scroll to position [58, 0]
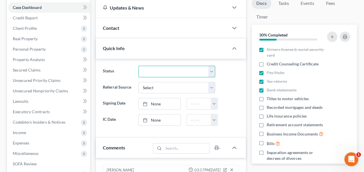
drag, startPoint x: 164, startPoint y: 71, endPoint x: 167, endPoint y: 76, distance: 6.5
click at [164, 71] on select "Discharged Dismissed Filed In Progress Lead Ready to File To Review" at bounding box center [176, 72] width 77 height 12
click at [138, 66] on select "Discharged Dismissed Filed In Progress Lead Ready to File To Review" at bounding box center [176, 72] width 77 height 12
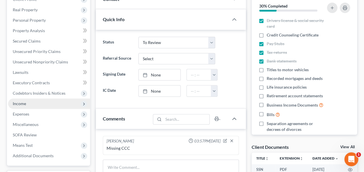
click at [57, 100] on span "Income" at bounding box center [49, 103] width 82 height 10
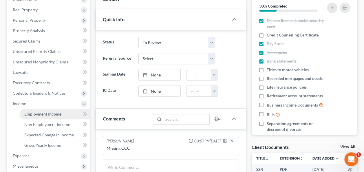
click at [54, 111] on link "Employment Income" at bounding box center [55, 114] width 70 height 10
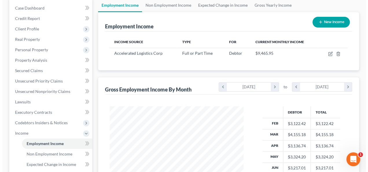
scroll to position [58, 0]
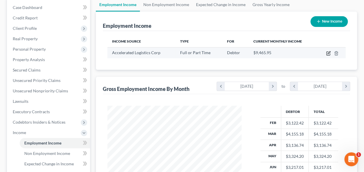
click at [327, 54] on icon "button" at bounding box center [328, 53] width 5 height 5
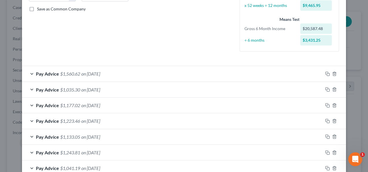
scroll to position [142, 0]
